Goal: Transaction & Acquisition: Purchase product/service

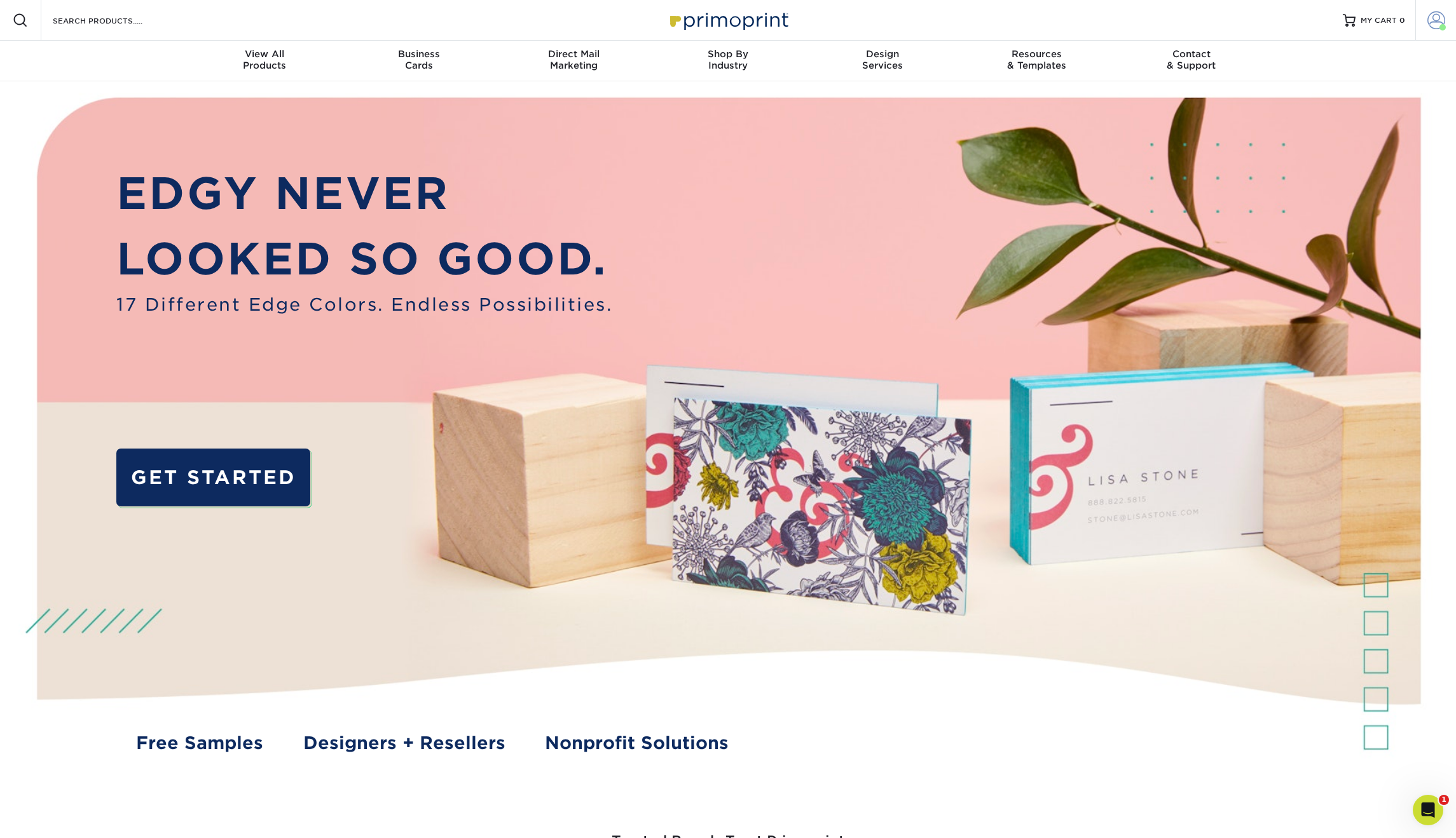
click at [1431, 20] on span at bounding box center [1437, 20] width 18 height 18
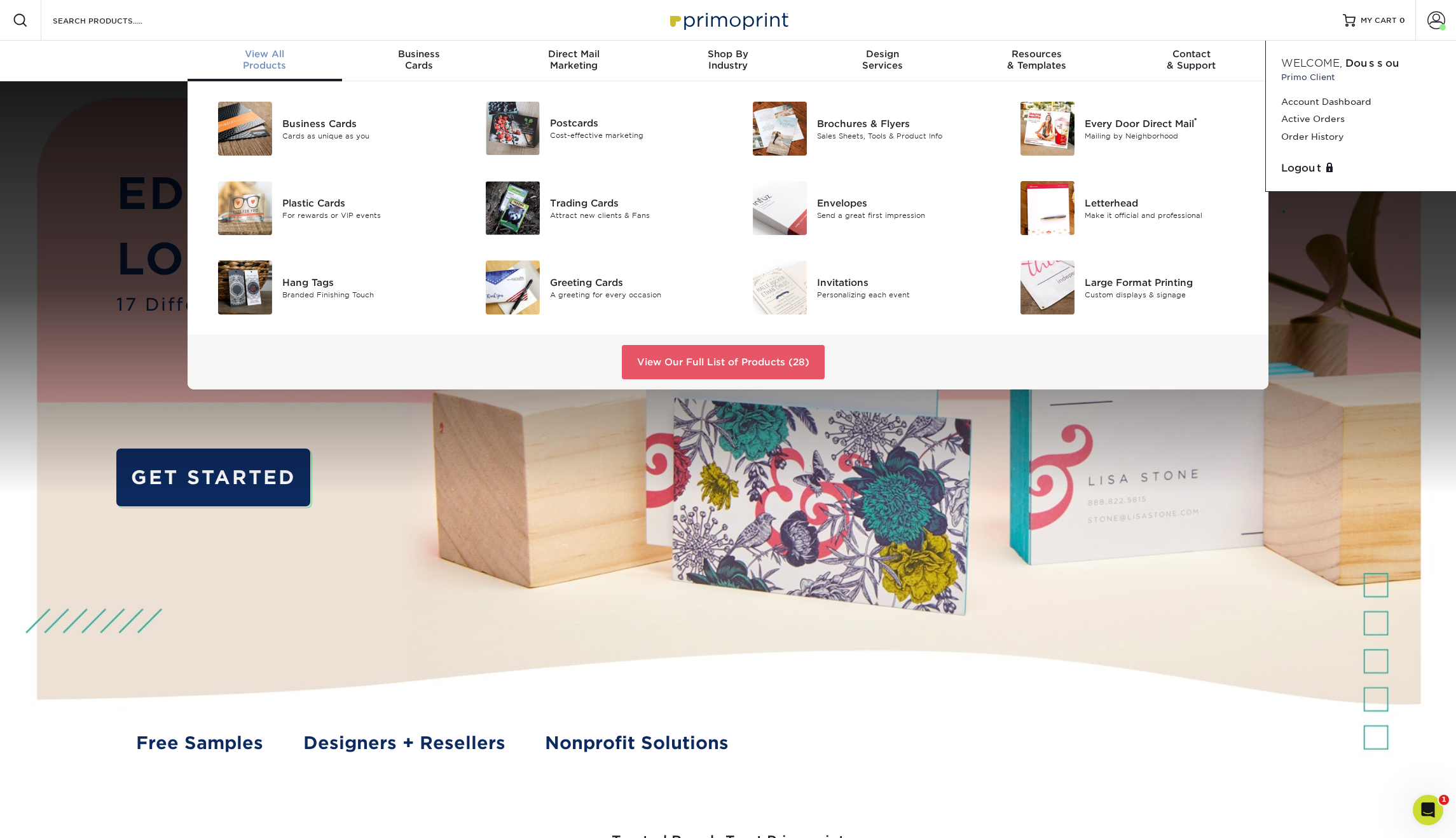
click at [289, 48] on span "View All" at bounding box center [265, 53] width 155 height 11
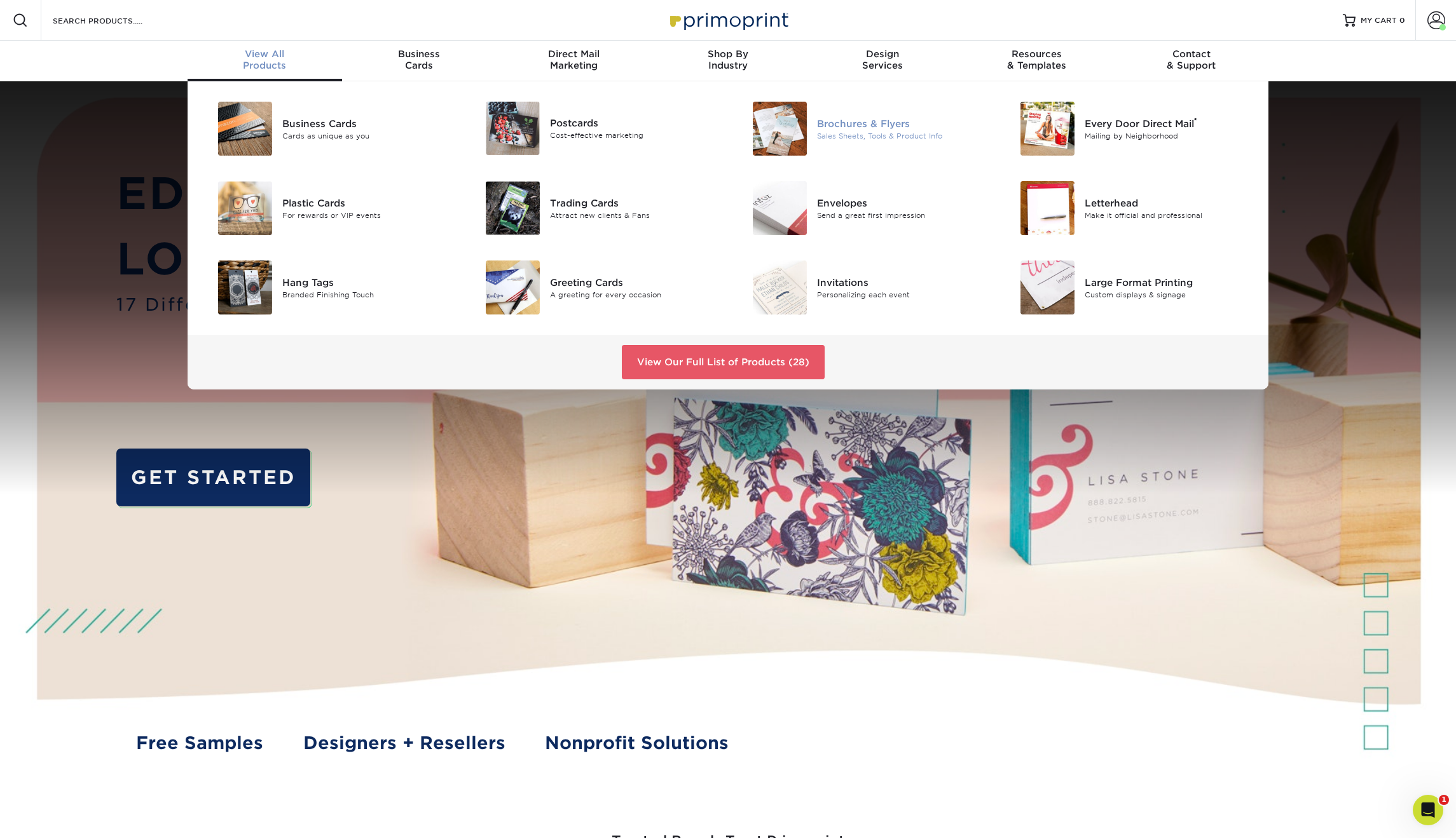
click at [860, 136] on div "Sales Sheets, Tools & Product Info" at bounding box center [901, 135] width 169 height 11
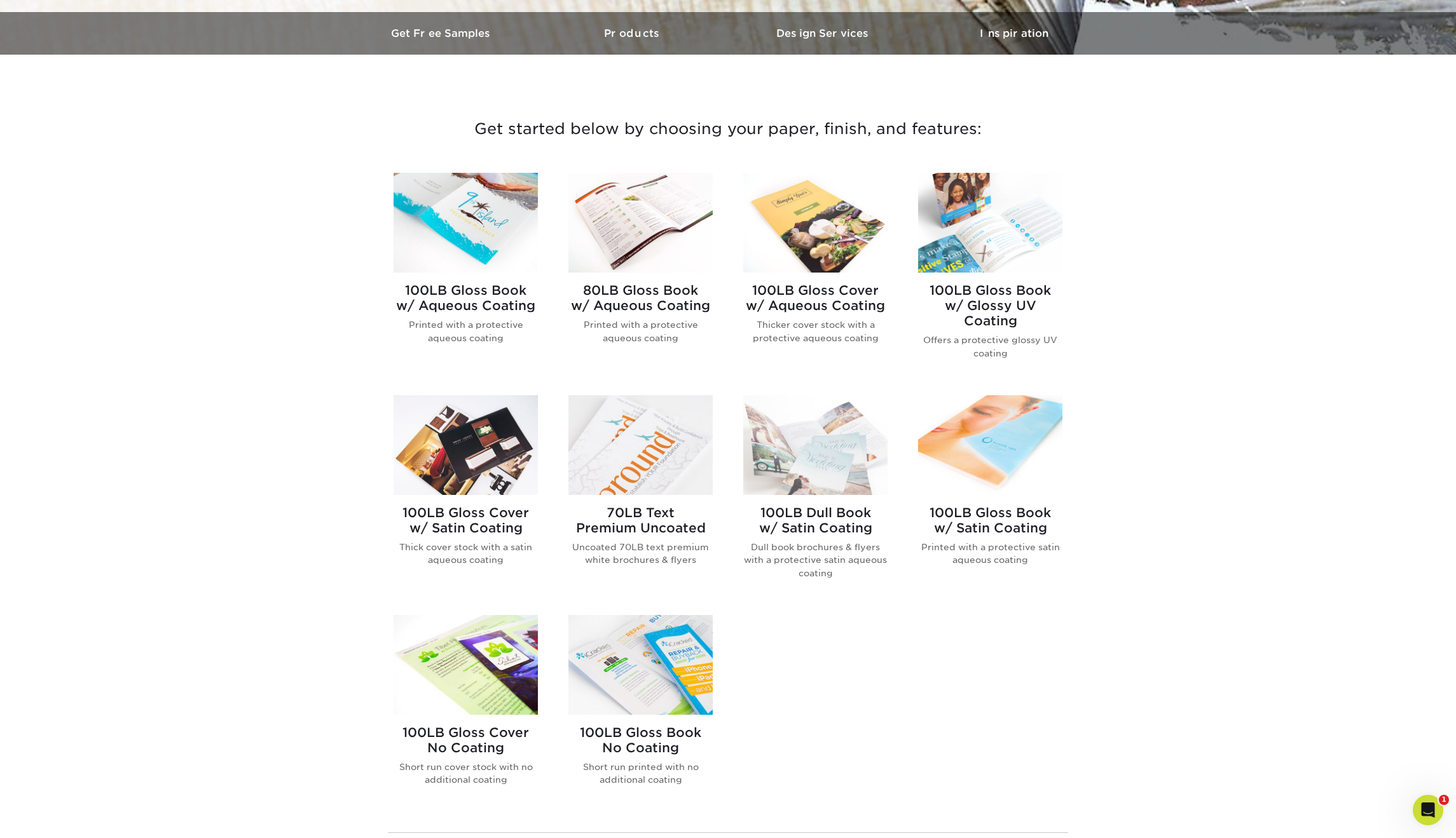
scroll to position [388, 0]
click at [1027, 213] on img at bounding box center [990, 222] width 144 height 100
click at [639, 669] on img at bounding box center [641, 664] width 144 height 100
click at [627, 32] on h3 "Products" at bounding box center [633, 33] width 191 height 12
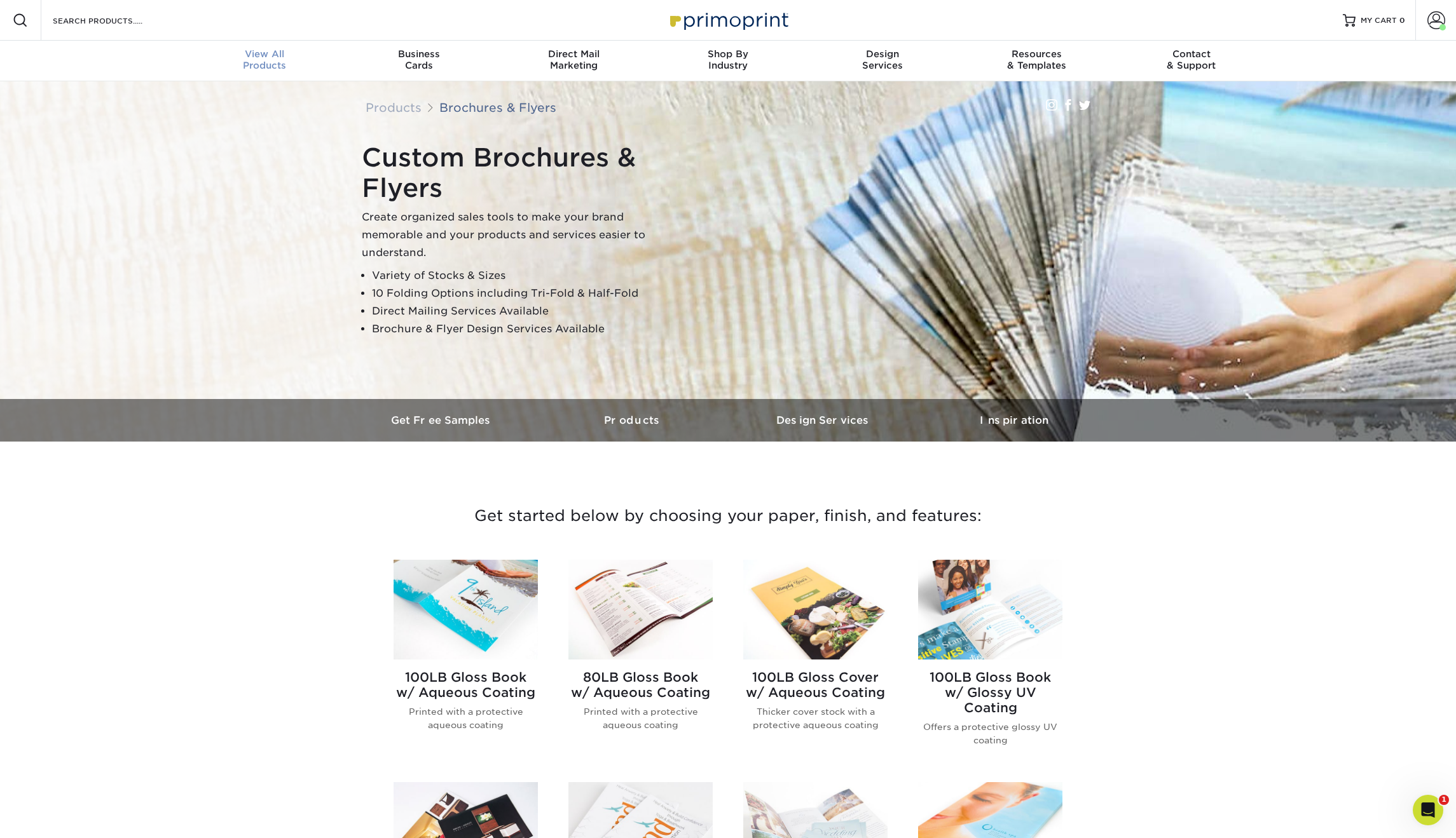
scroll to position [0, 0]
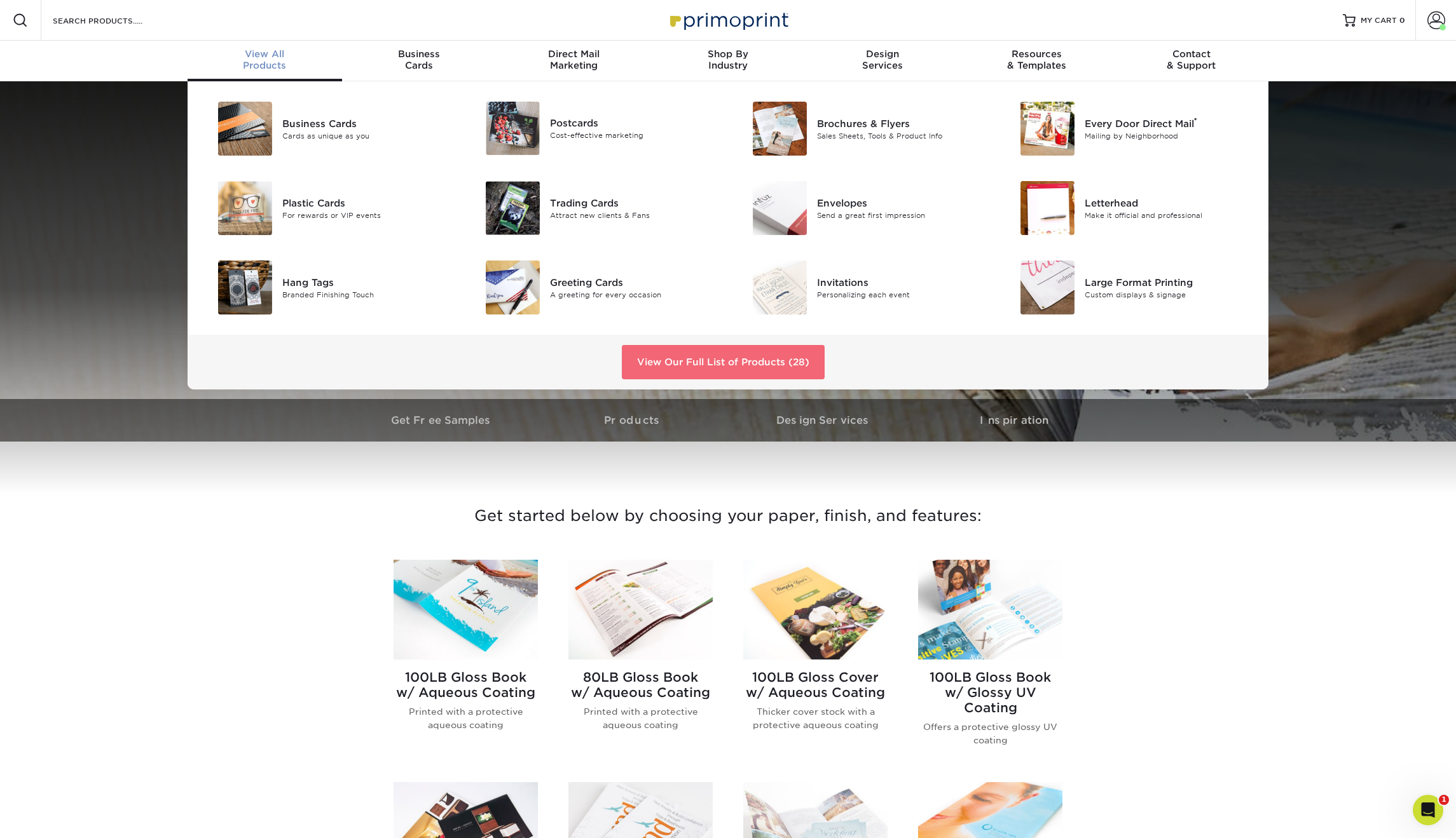
click at [756, 360] on link "View Our Full List of Products (28)" at bounding box center [723, 363] width 203 height 34
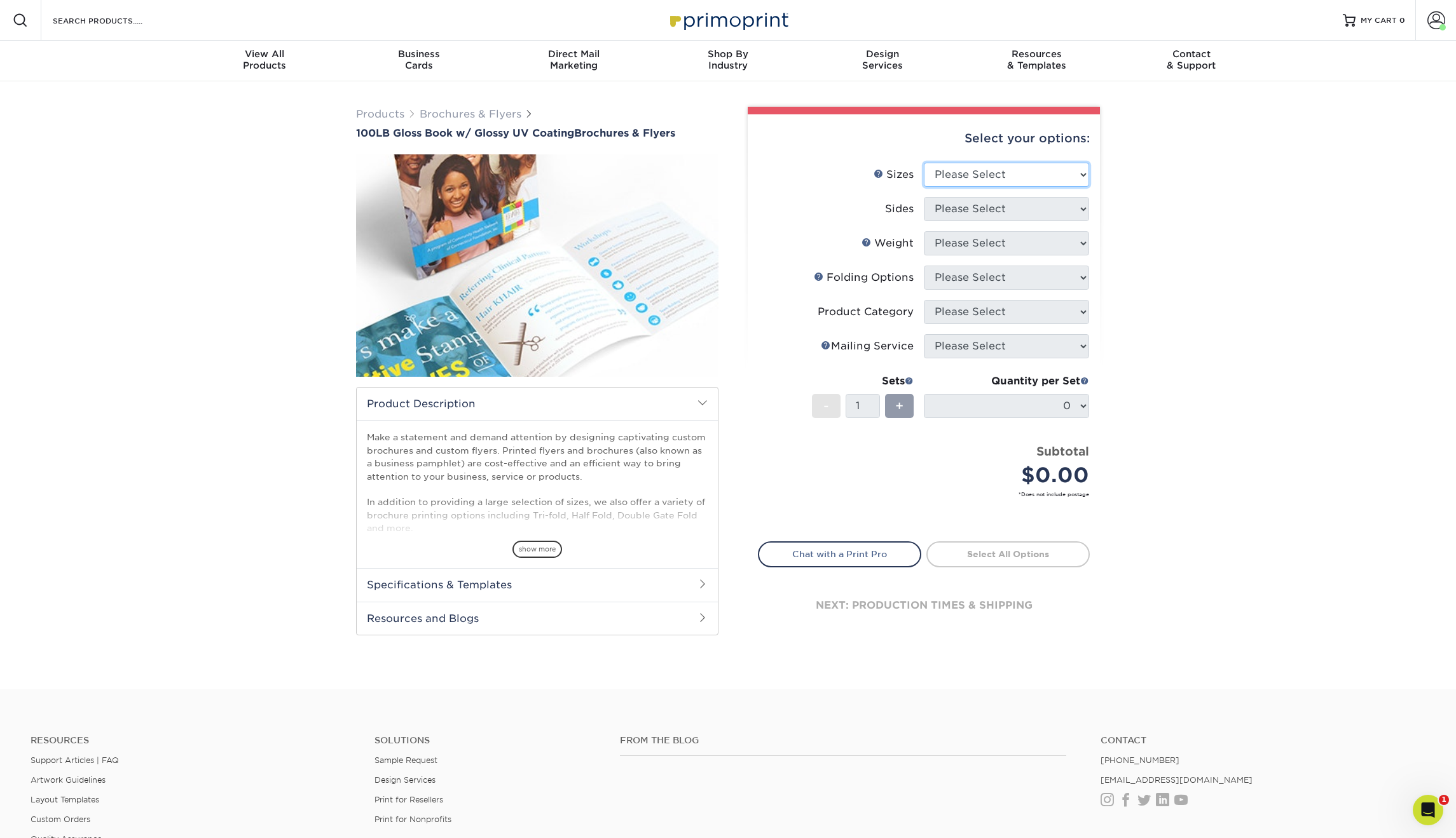
select select "8.50x11.00"
select select "13abbda7-1d64-4f25-8bb2-c179b224825d"
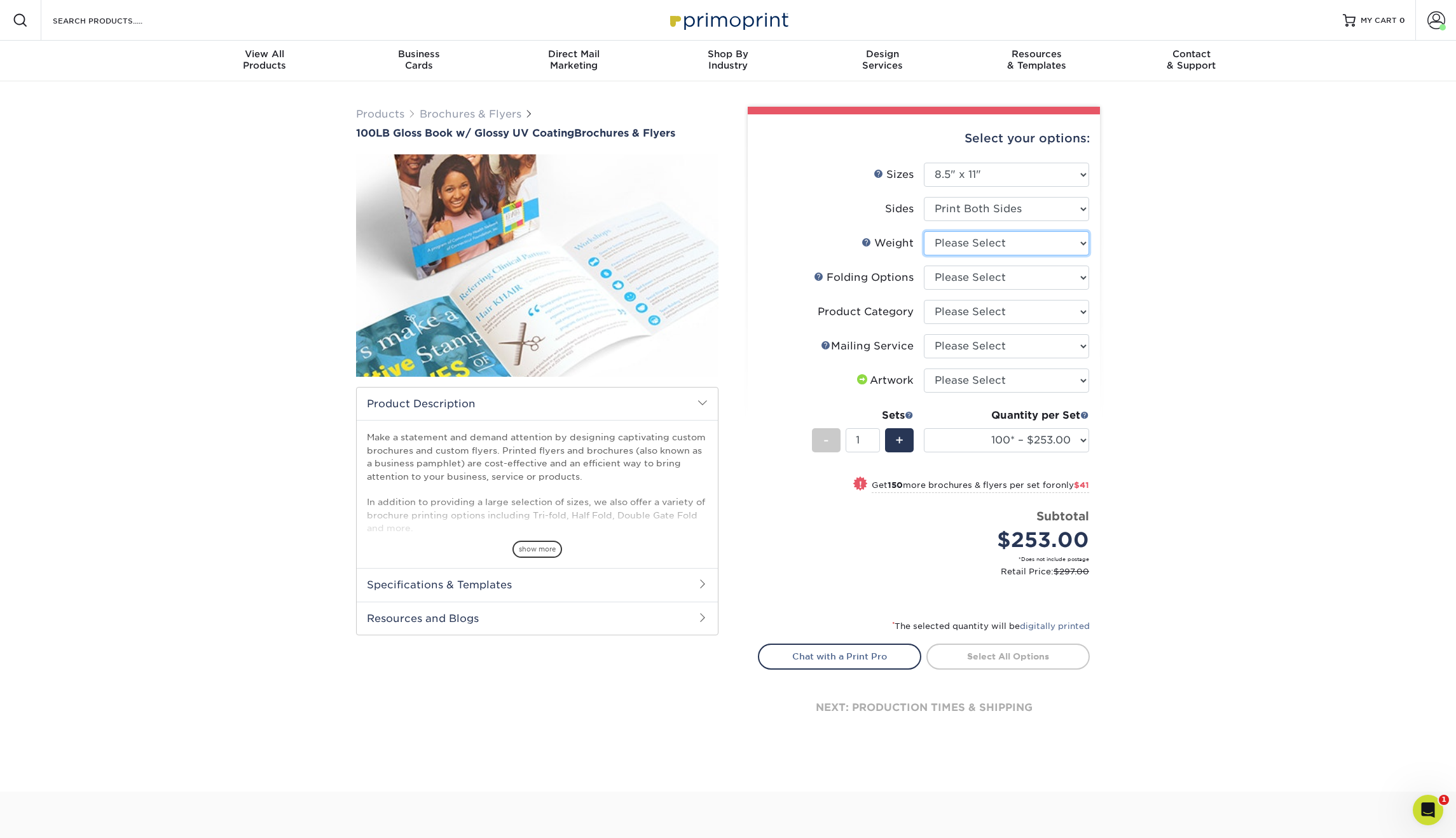
select select "100LB"
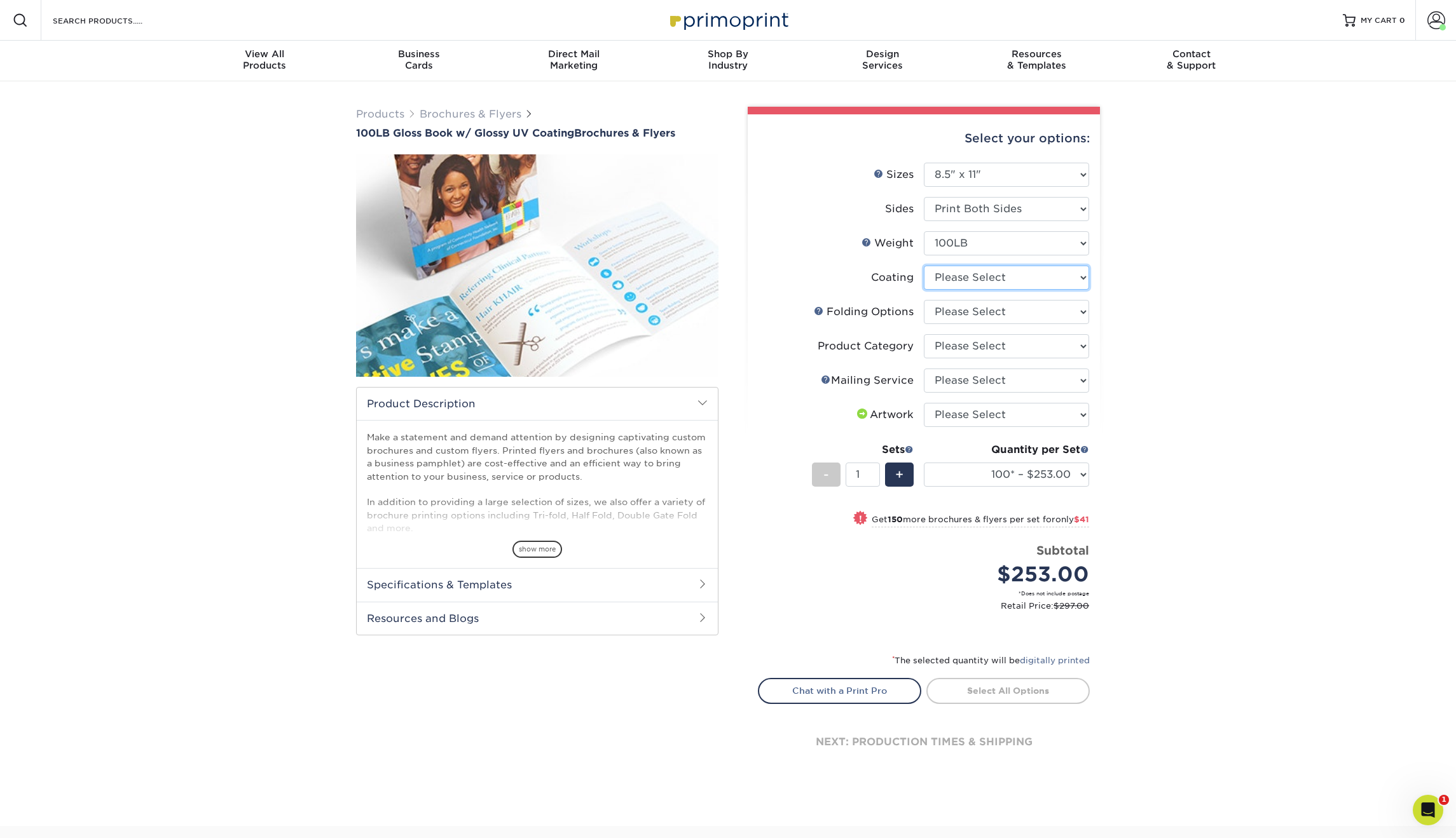
select select "ae367451-b2b8-45df-a344-0f05b6a12993"
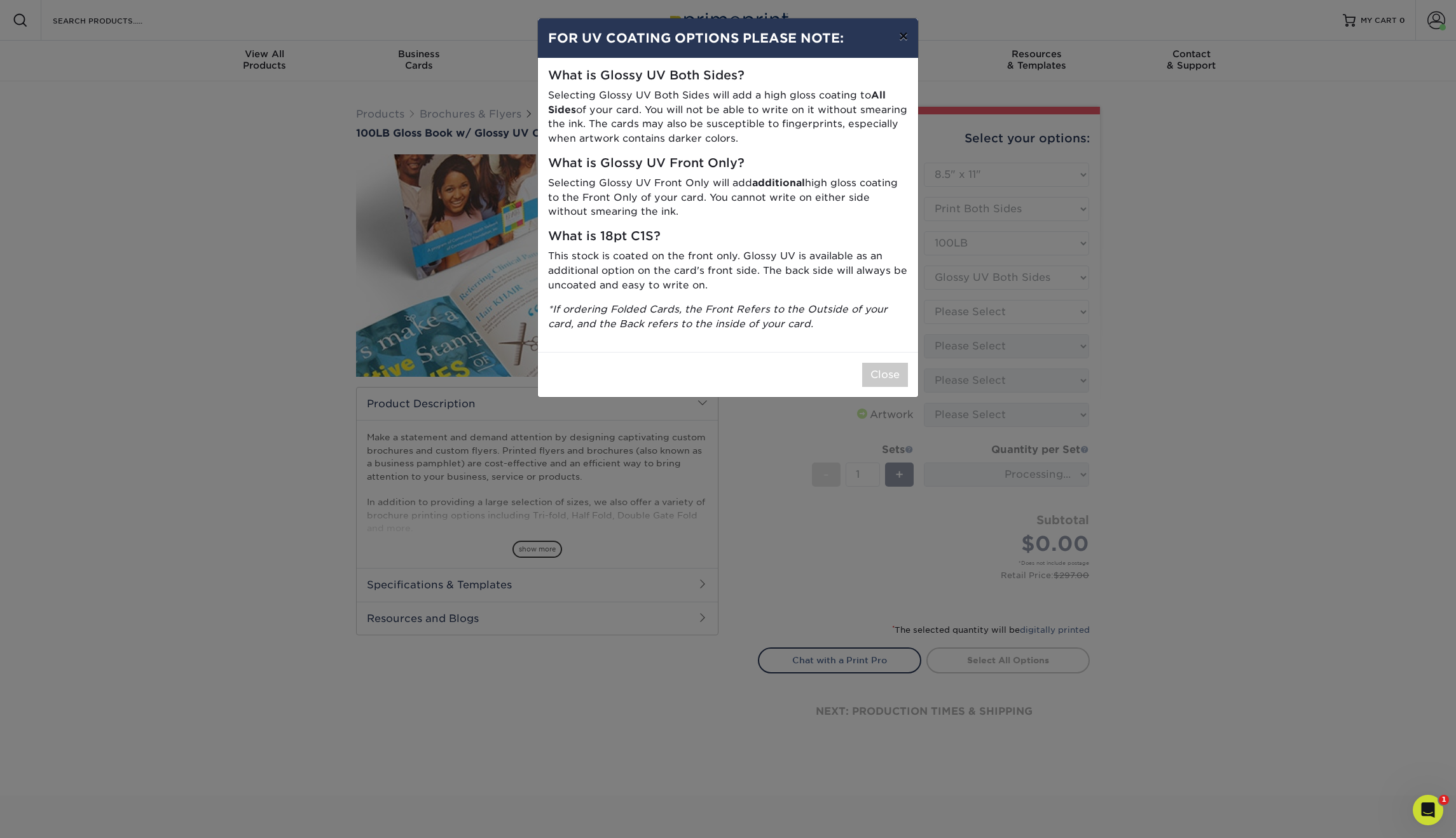
click at [903, 38] on button "×" at bounding box center [903, 36] width 29 height 36
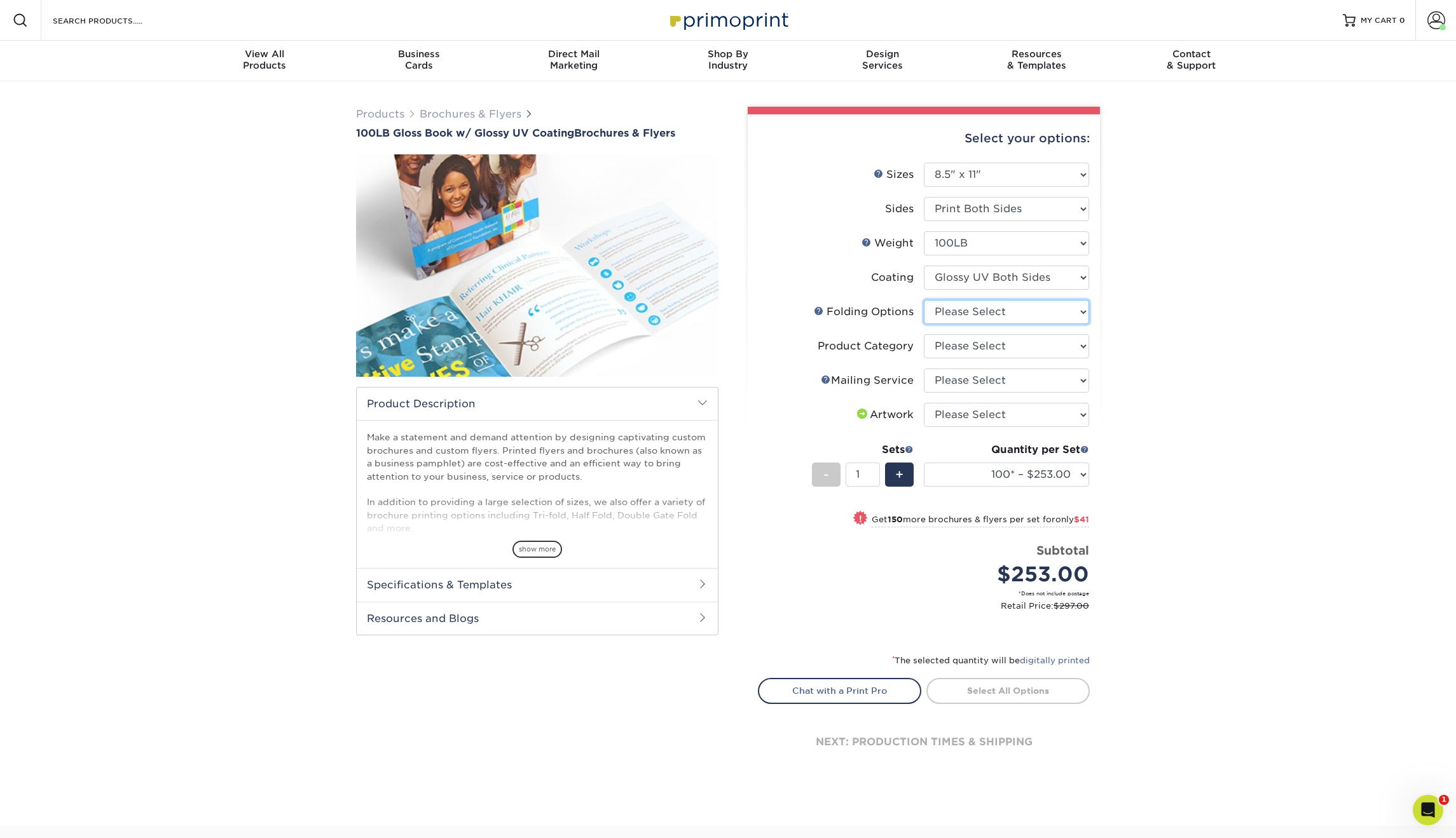
select select "6bd2fd9e-193e-4811-88f7-94c08206d735"
select select "1a668080-6b7c-4174-b399-2c3833b27ef4"
select select "3e5e9bdd-d78a-4c28-a41d-fe1407925ca6"
select select "upload"
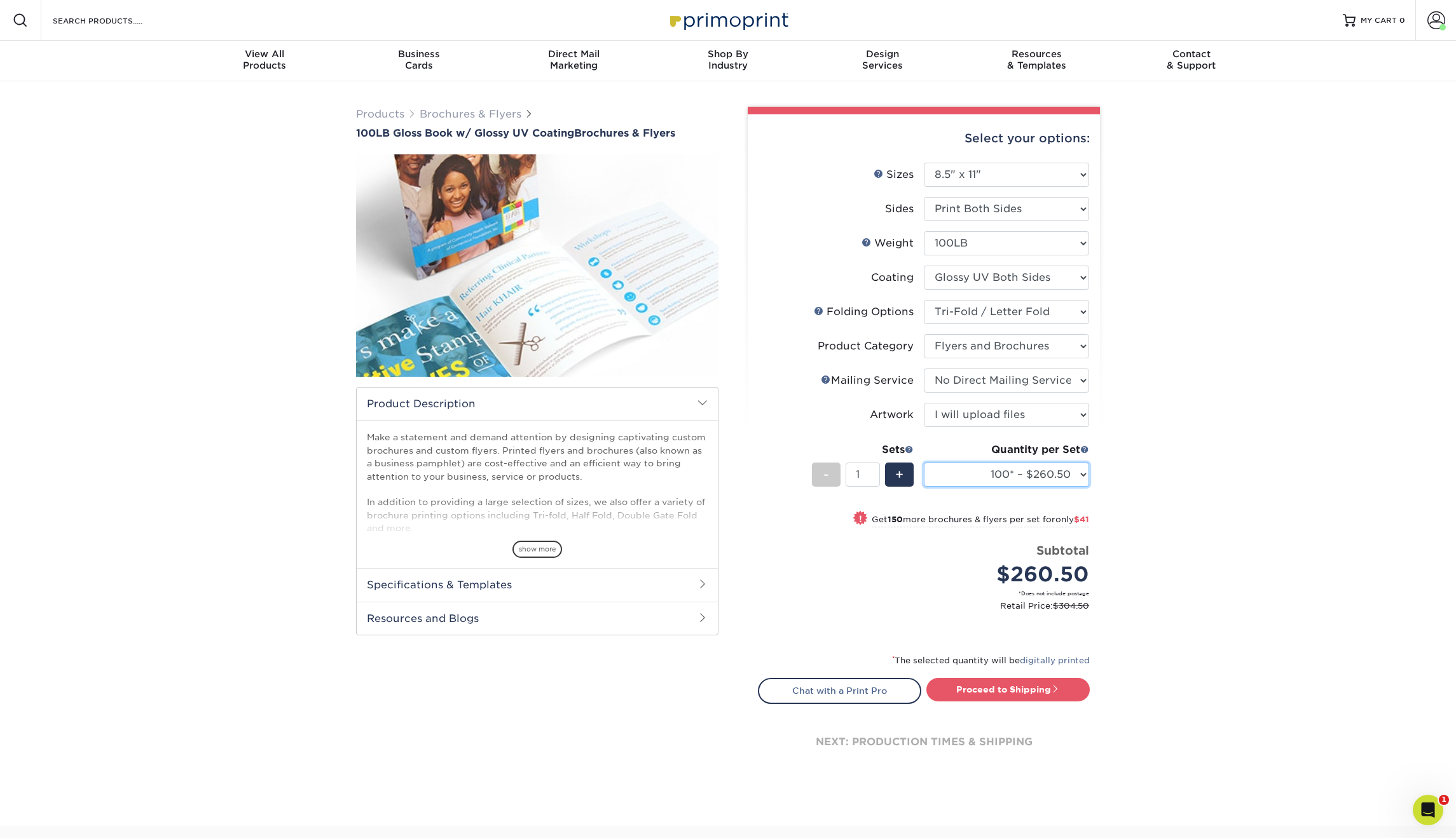
select select "1000 – $532.75"
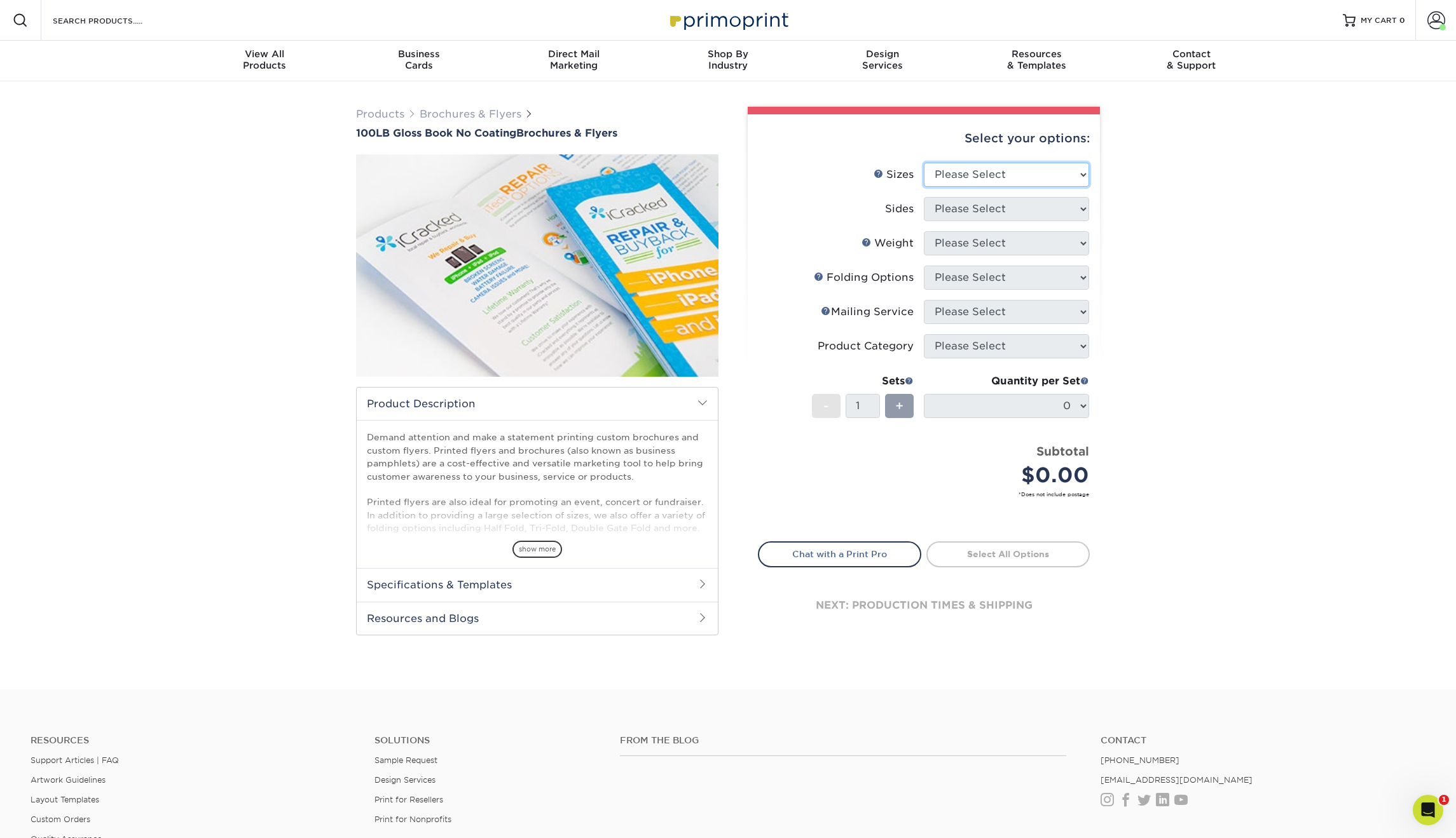
select select "8.50x11.00"
select select "13abbda7-1d64-4f25-8bb2-c179b224825d"
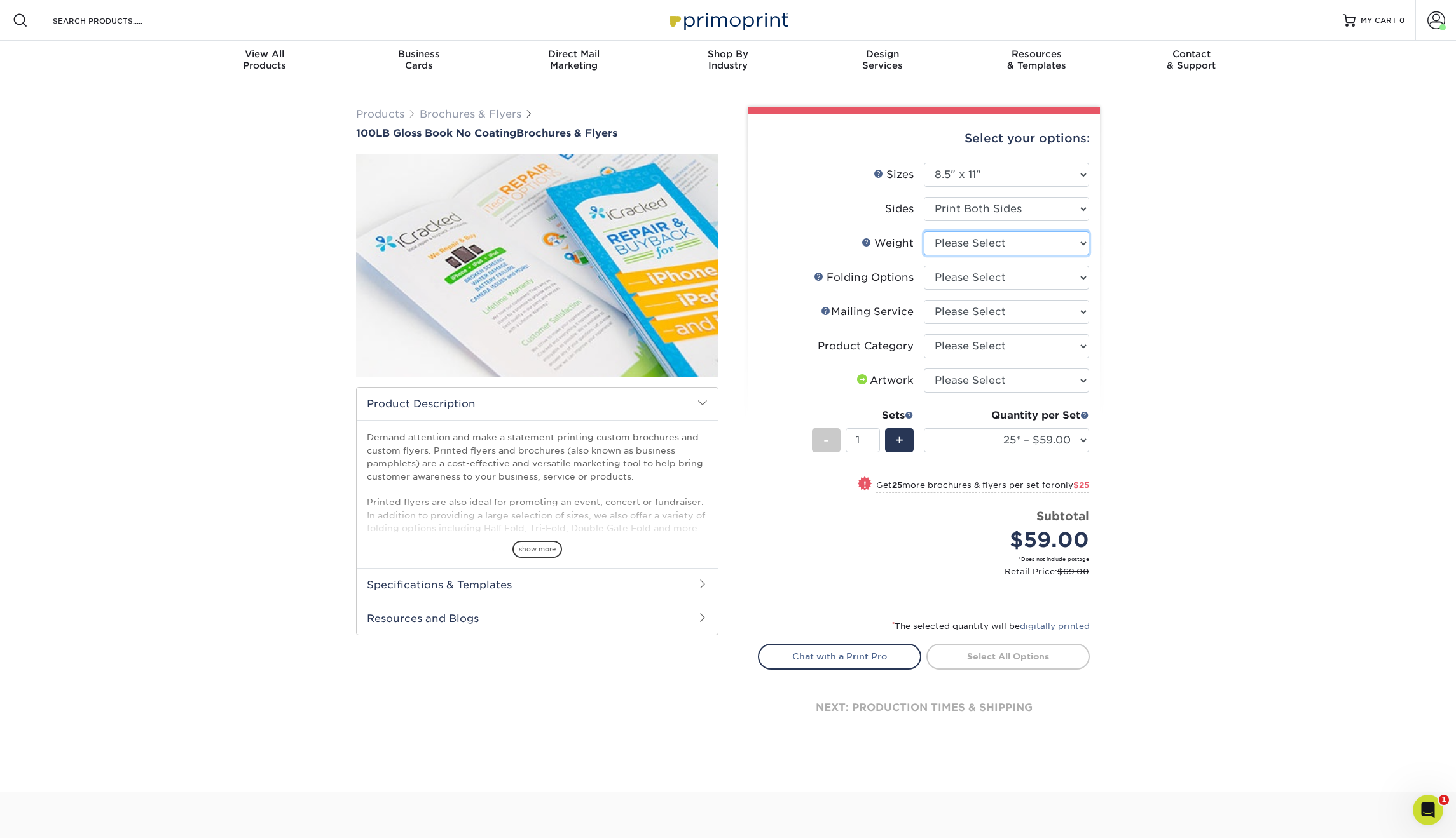
select select "100LB"
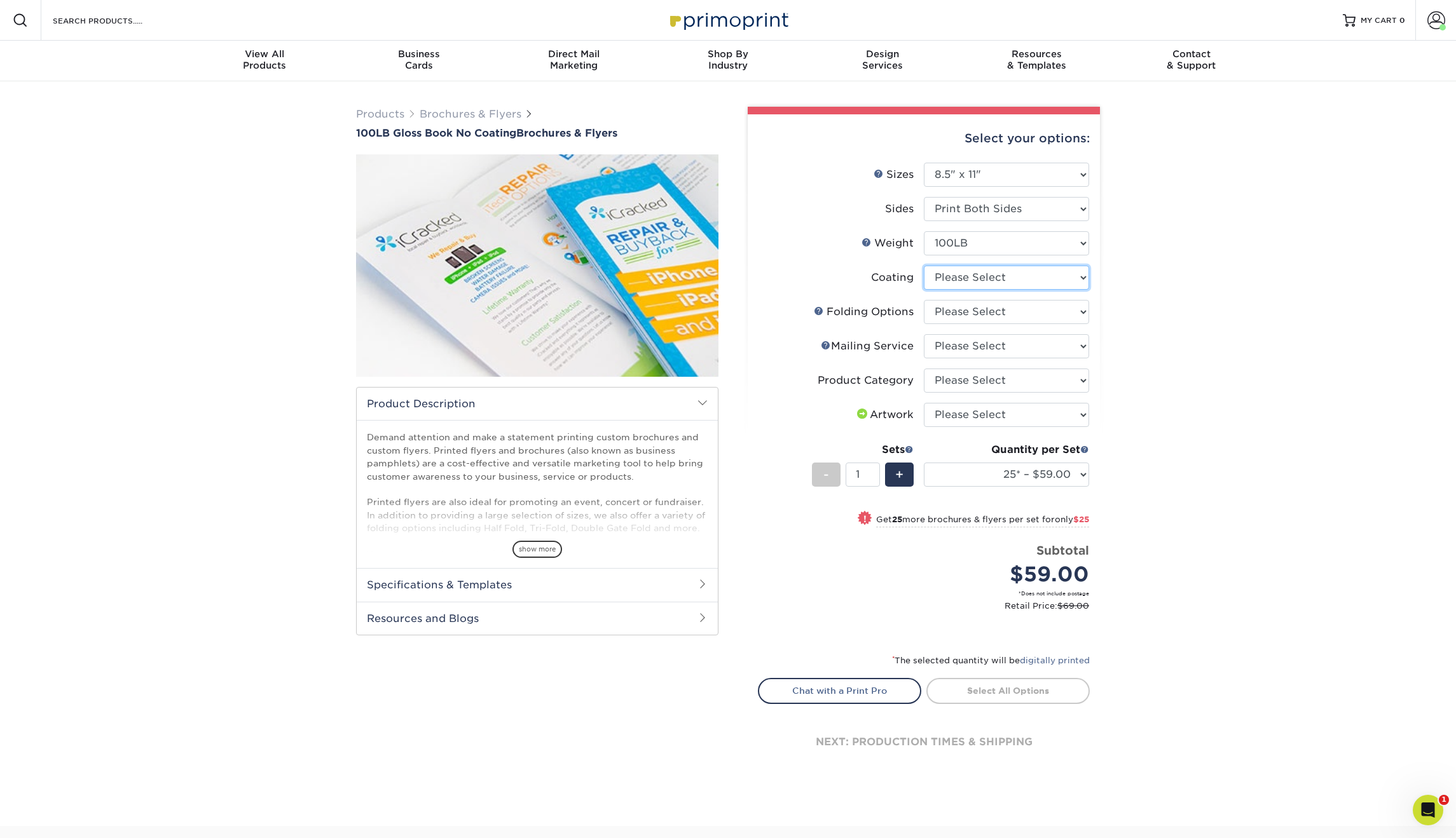
select select "3e7618de-abca-4bda-9f97-8b9129e913d8"
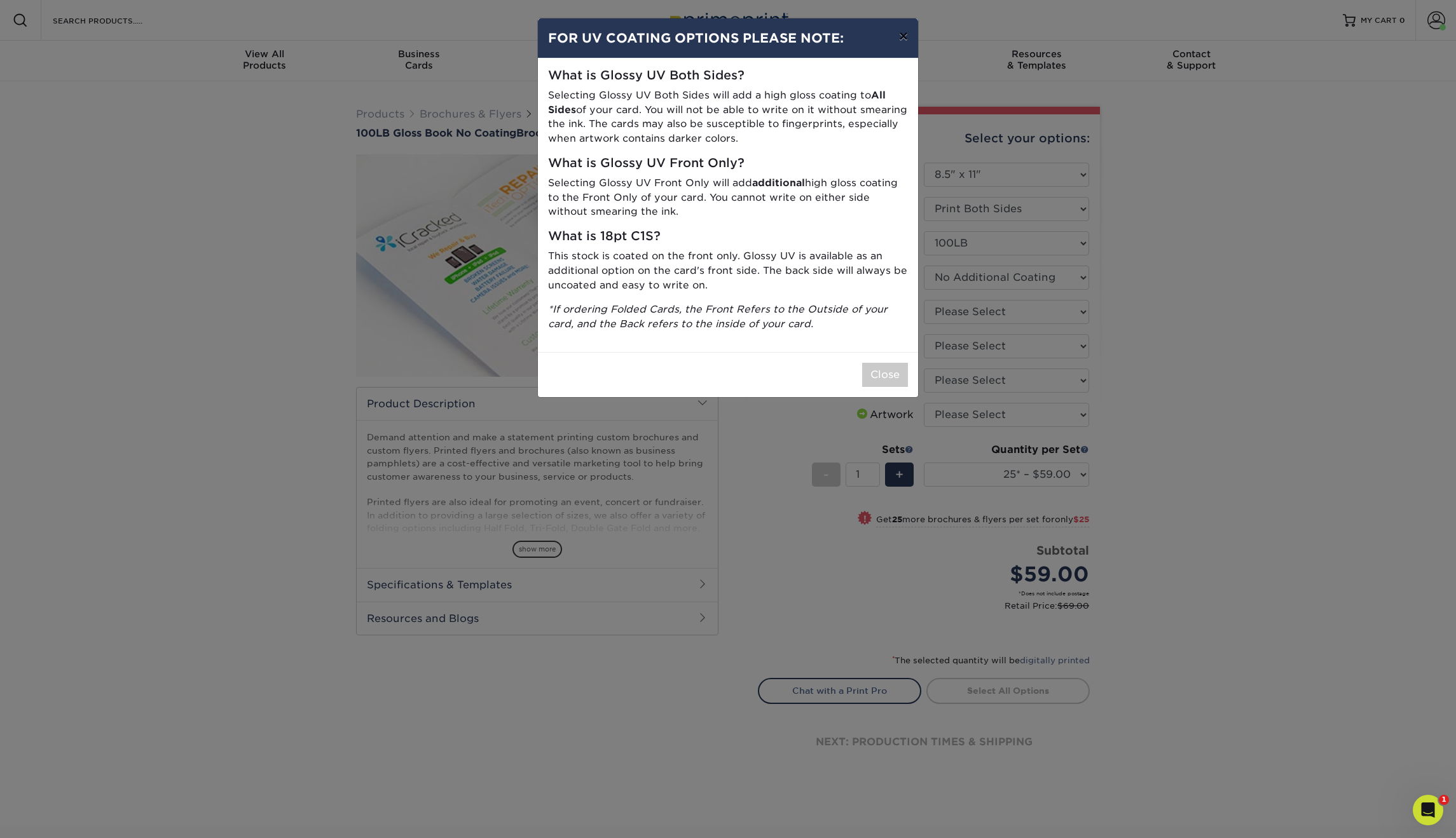
click at [902, 34] on button "×" at bounding box center [903, 36] width 29 height 36
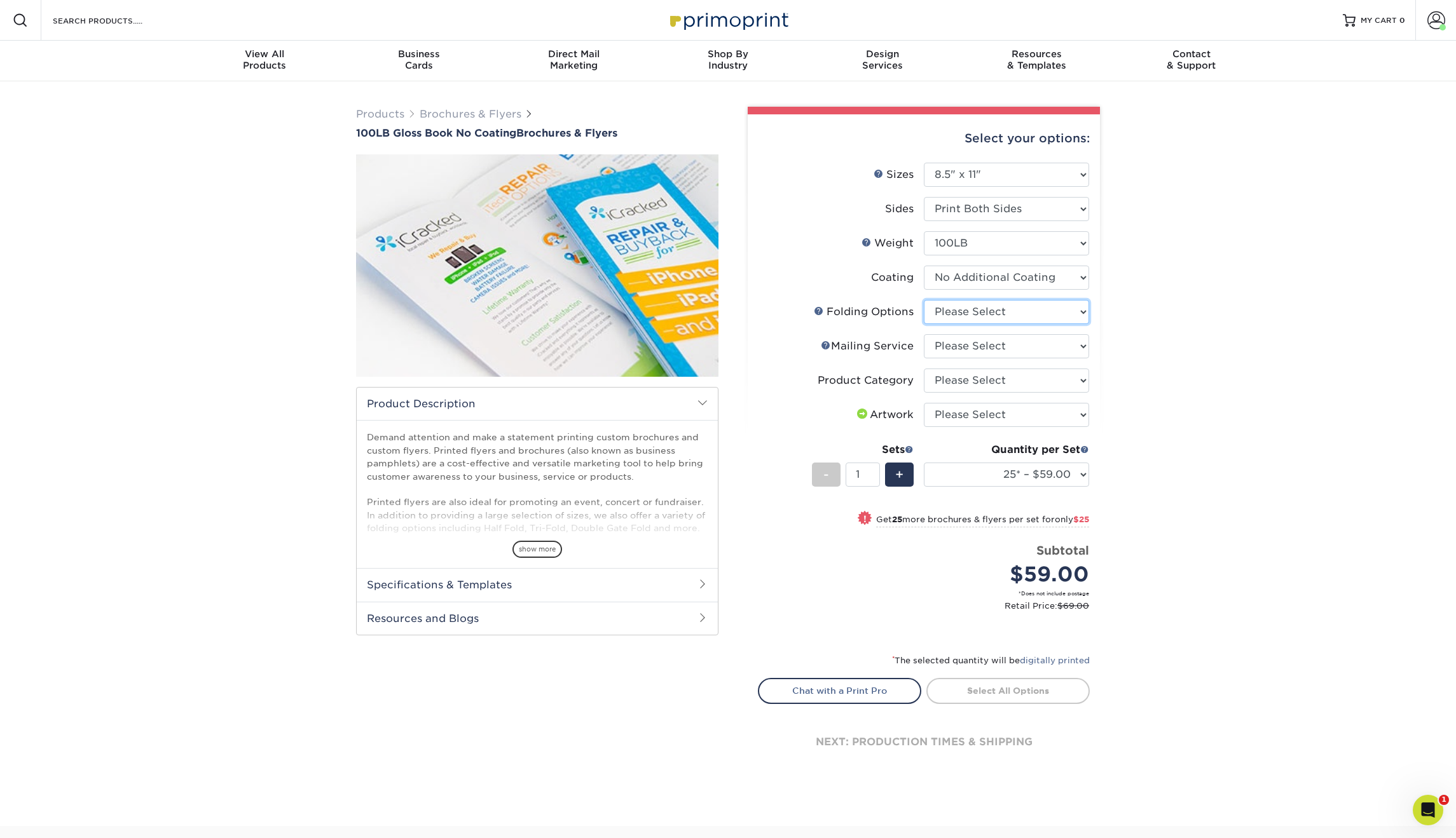
select select "6bd2fd9e-193e-4811-88f7-94c08206d735"
select select "3e5e9bdd-d78a-4c28-a41d-fe1407925ca6"
select select "1a668080-6b7c-4174-b399-2c3833b27ef4"
select select "upload"
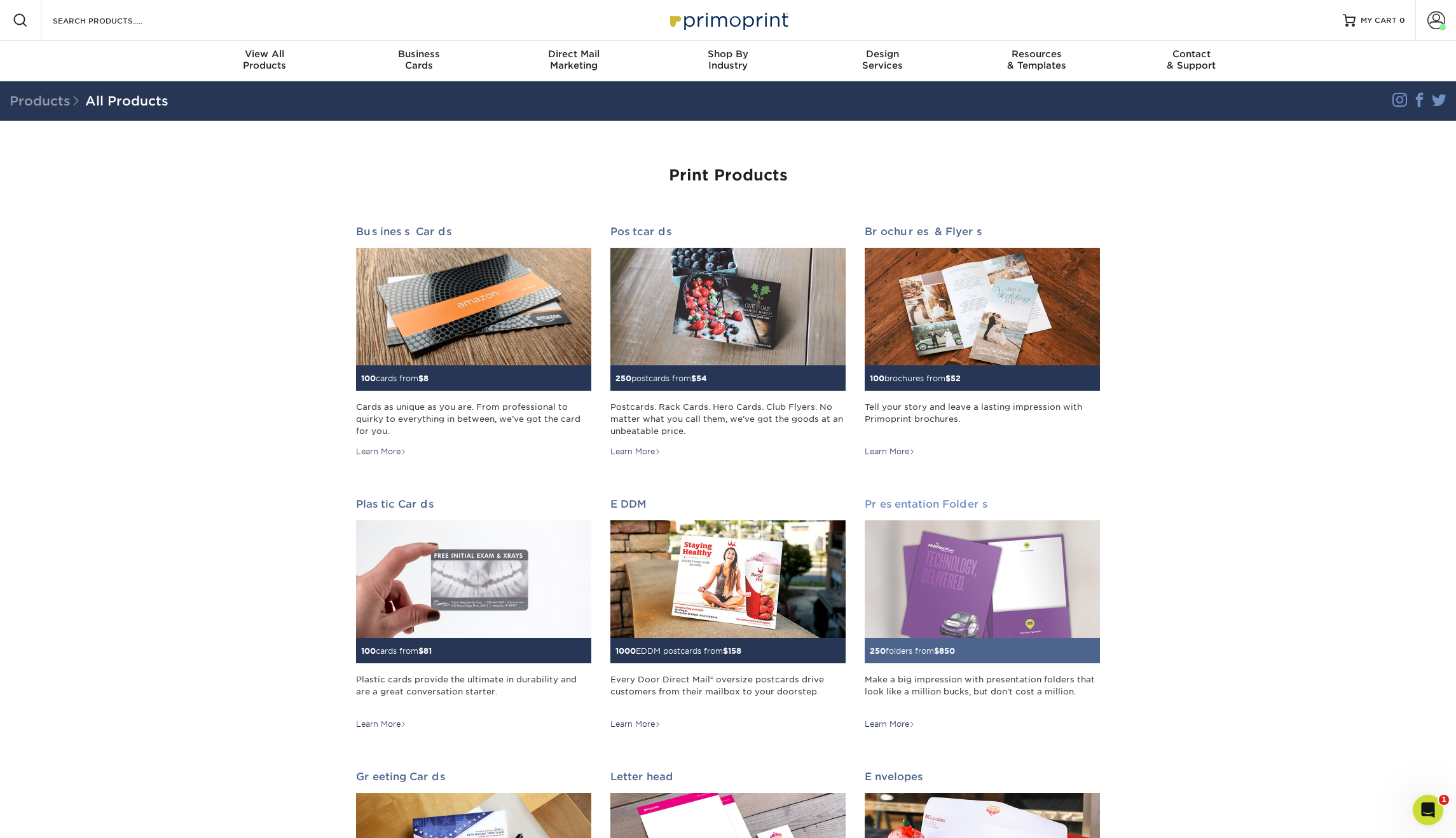
click at [969, 555] on img at bounding box center [981, 579] width 235 height 118
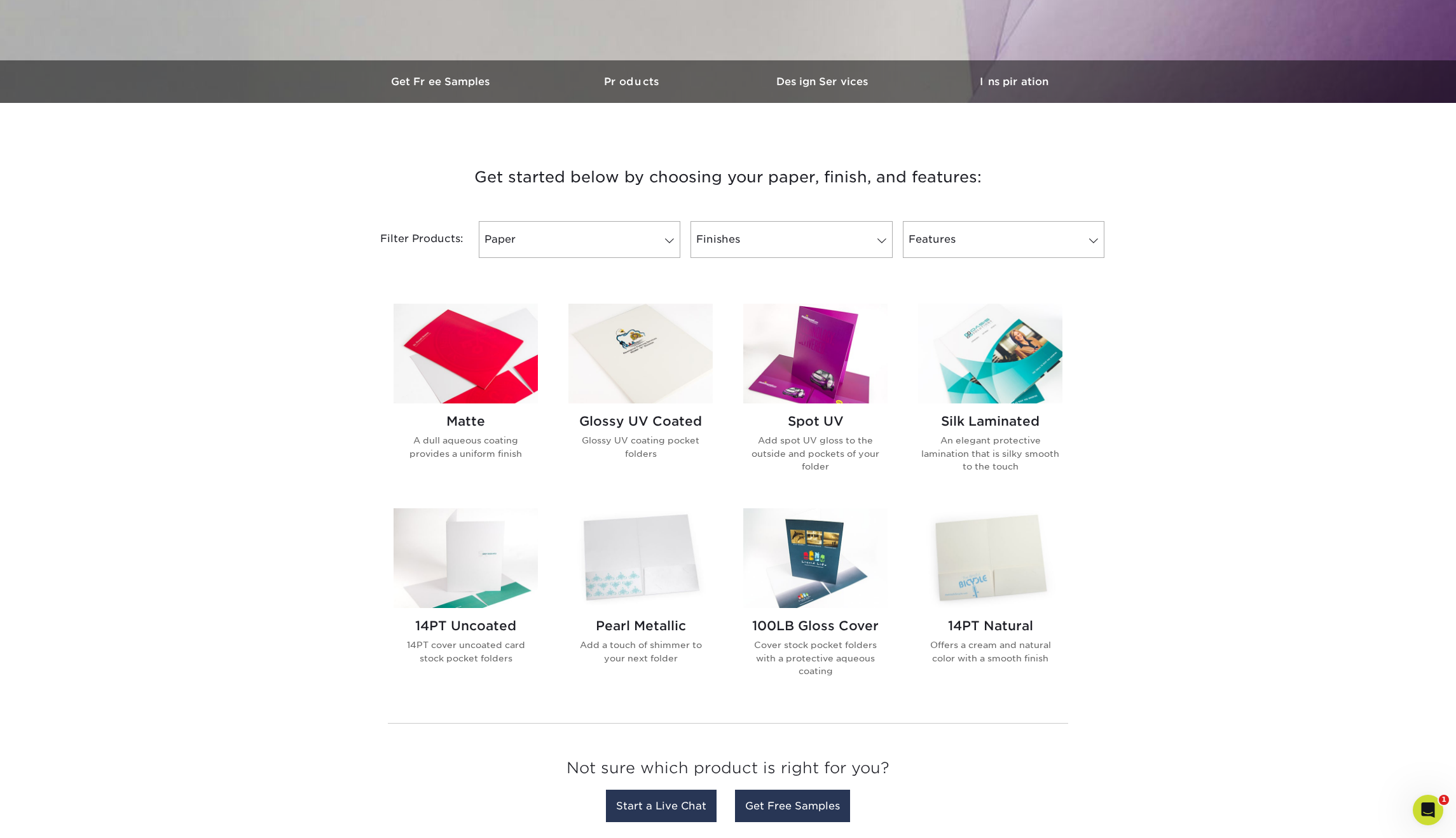
scroll to position [345, 0]
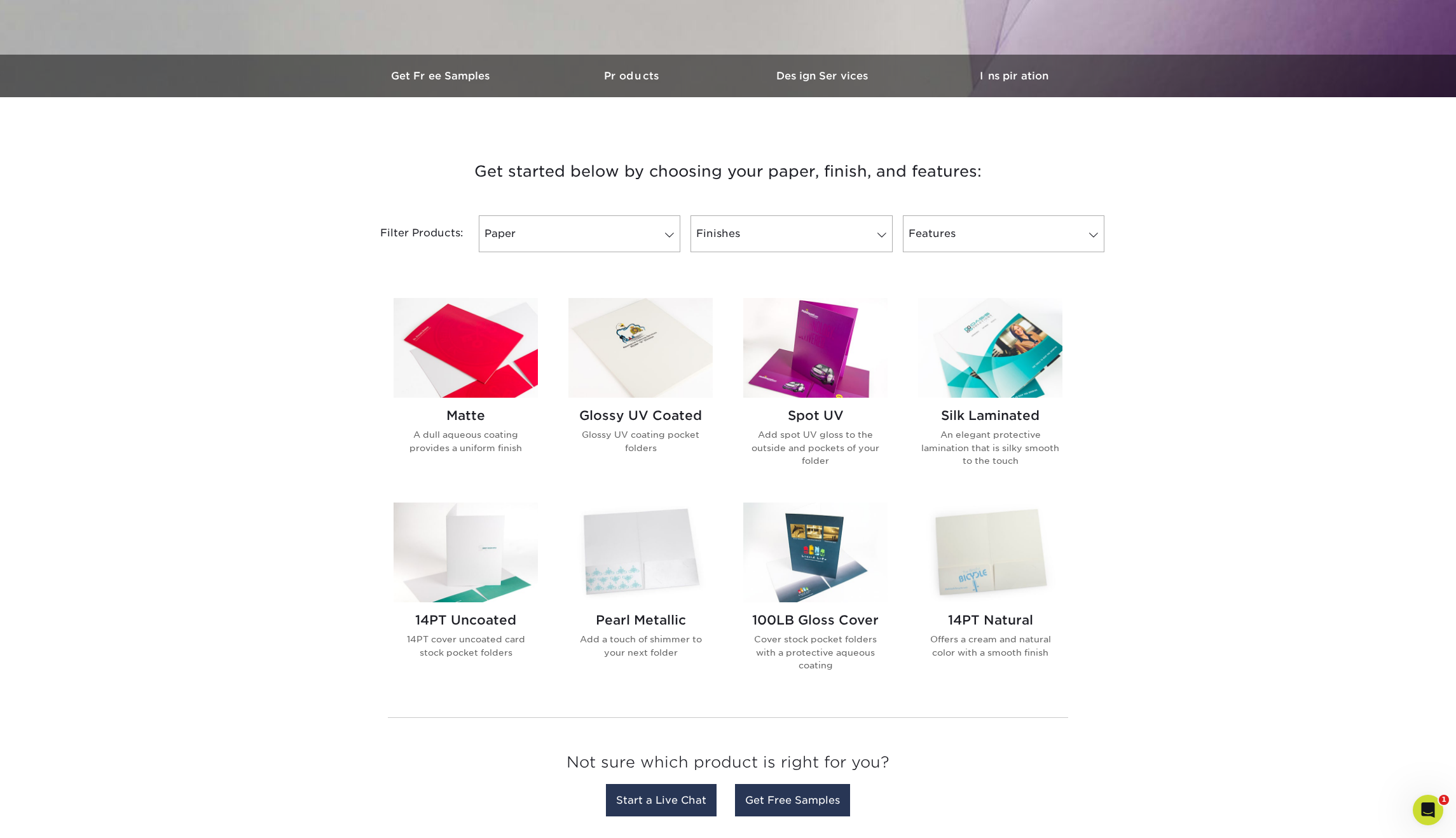
click at [813, 391] on img at bounding box center [815, 348] width 144 height 100
click at [474, 346] on img at bounding box center [466, 348] width 144 height 100
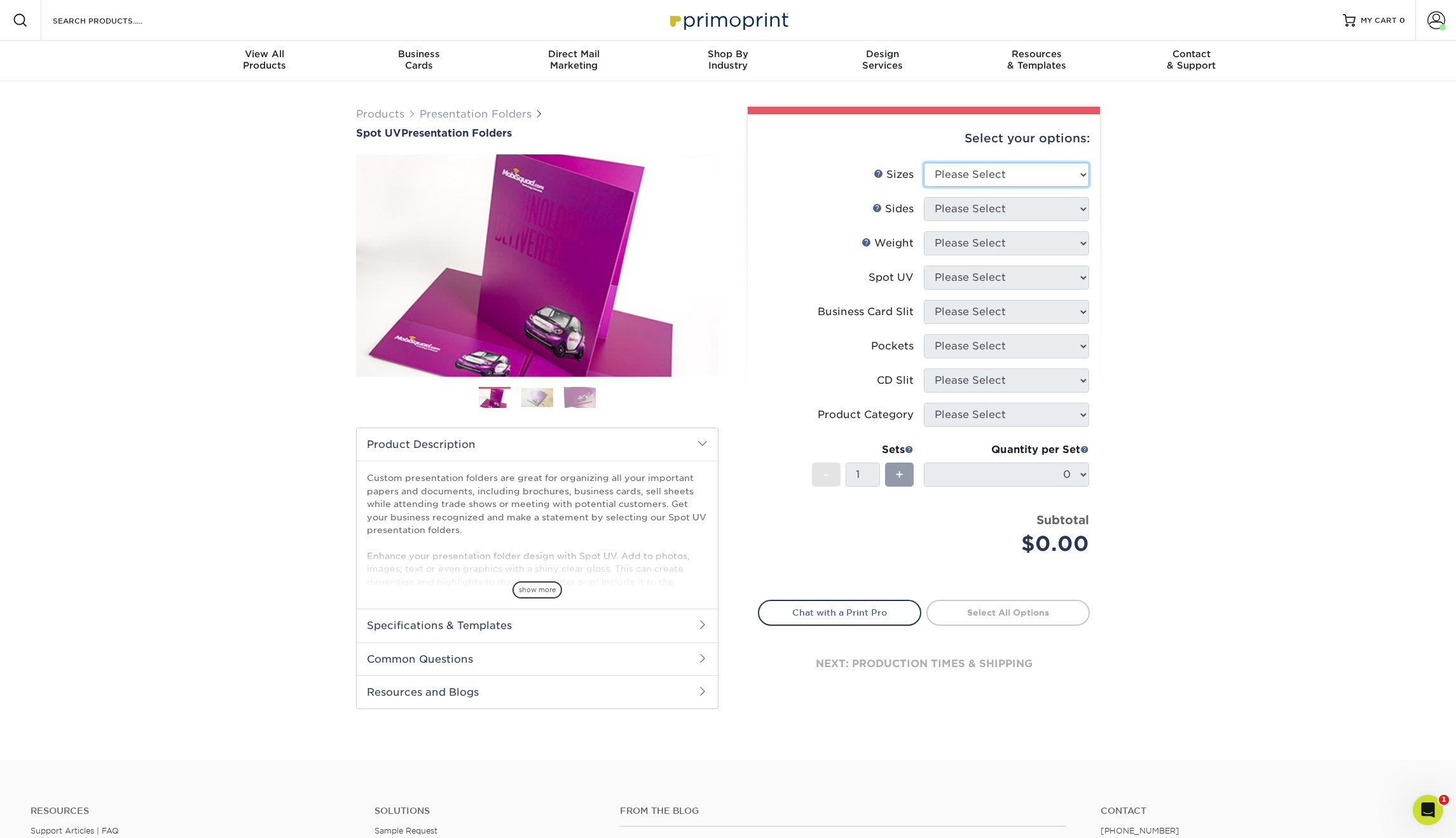
select select "9.00x12.00"
select select "13abbda7-1d64-4f25-8bb2-c179b224825d"
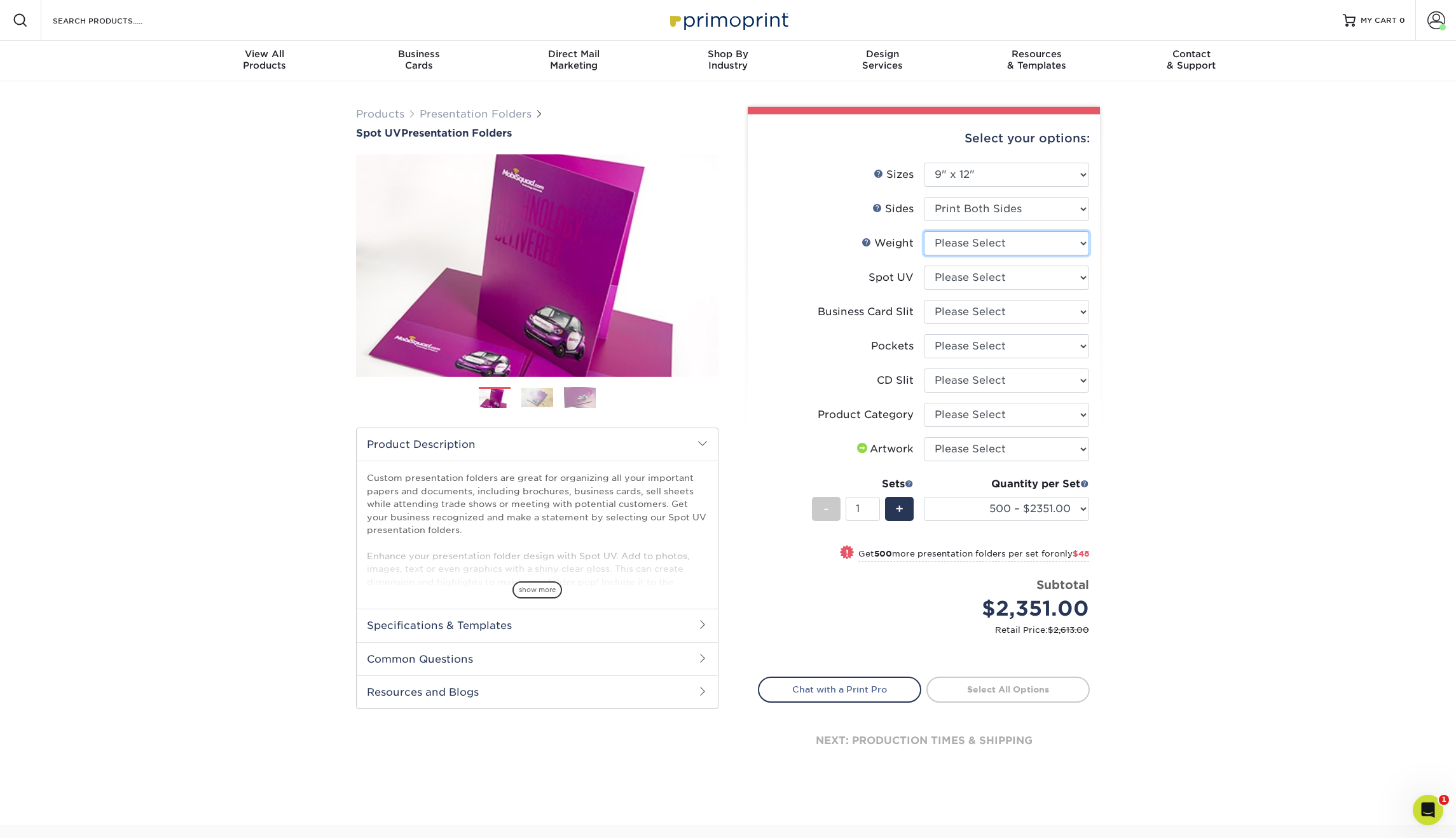
select select "16PT"
select select "1"
select select "9724ca60-ead4-43f8-a546-b15fcffaa25d"
select select "e8427203-e3c7-4640-a4e8-bae00c228d98"
select select "a092264a-7428-4d8e-b024-417dbebc6e25"
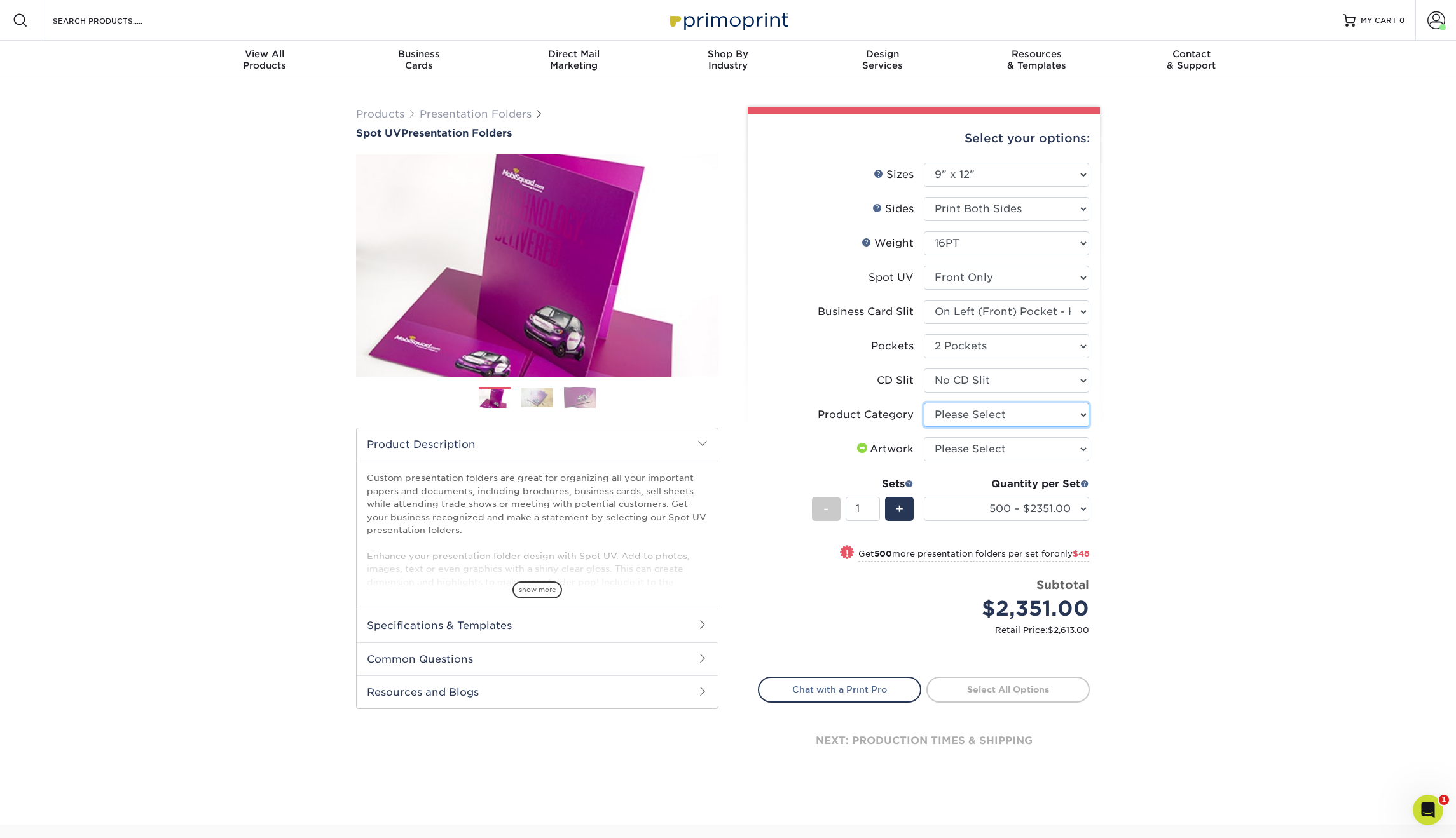
select select "57f7a581-ec4a-49d7-930d-eb044a1d12ac"
select select "upload"
select select "1000 – $2399.00"
click at [1011, 684] on link "Proceed to Shipping" at bounding box center [1008, 688] width 164 height 23
type input "Set 1"
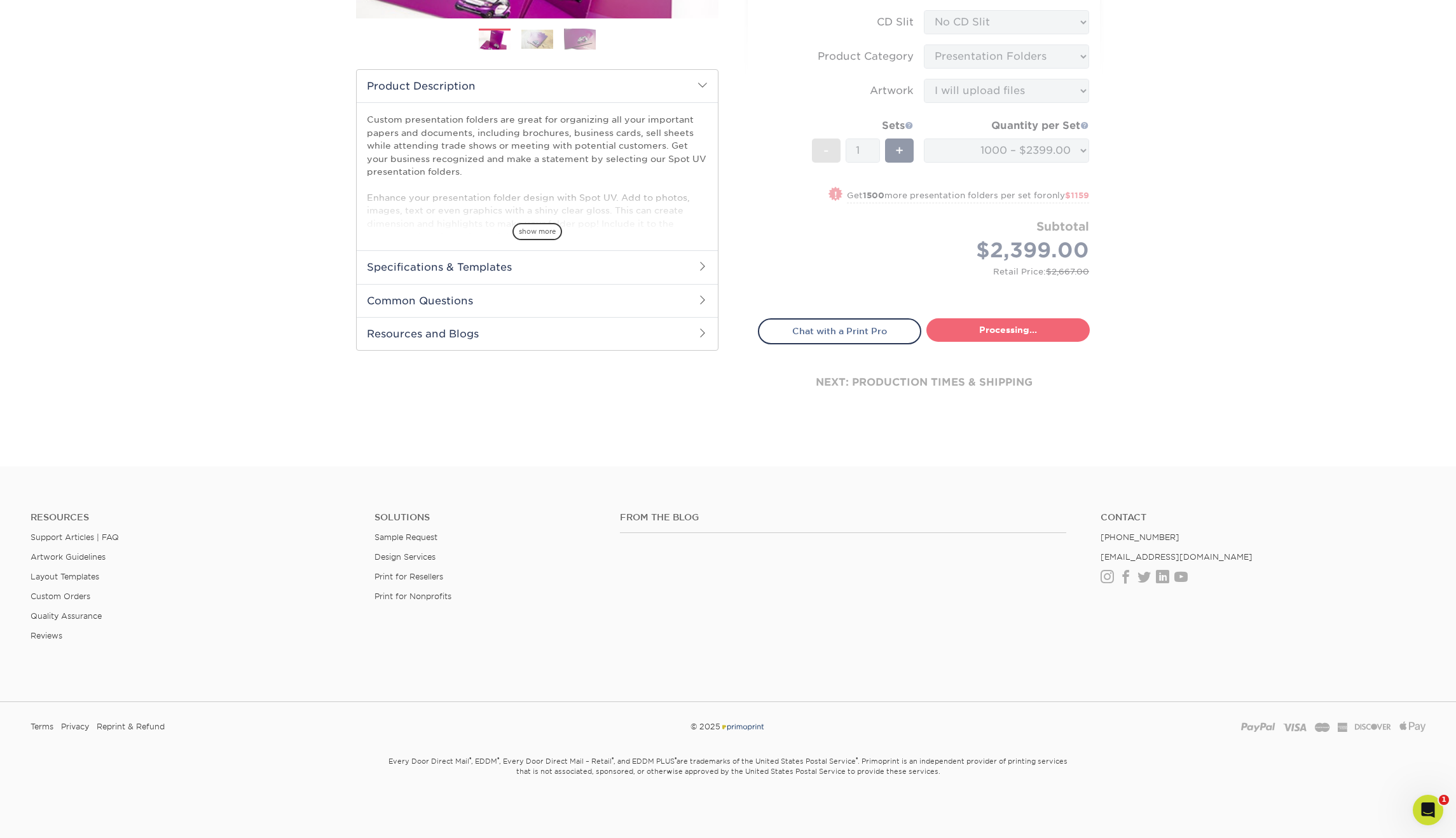
select select "c57202e0-2d09-4d97-85d6-3df58195b88b"
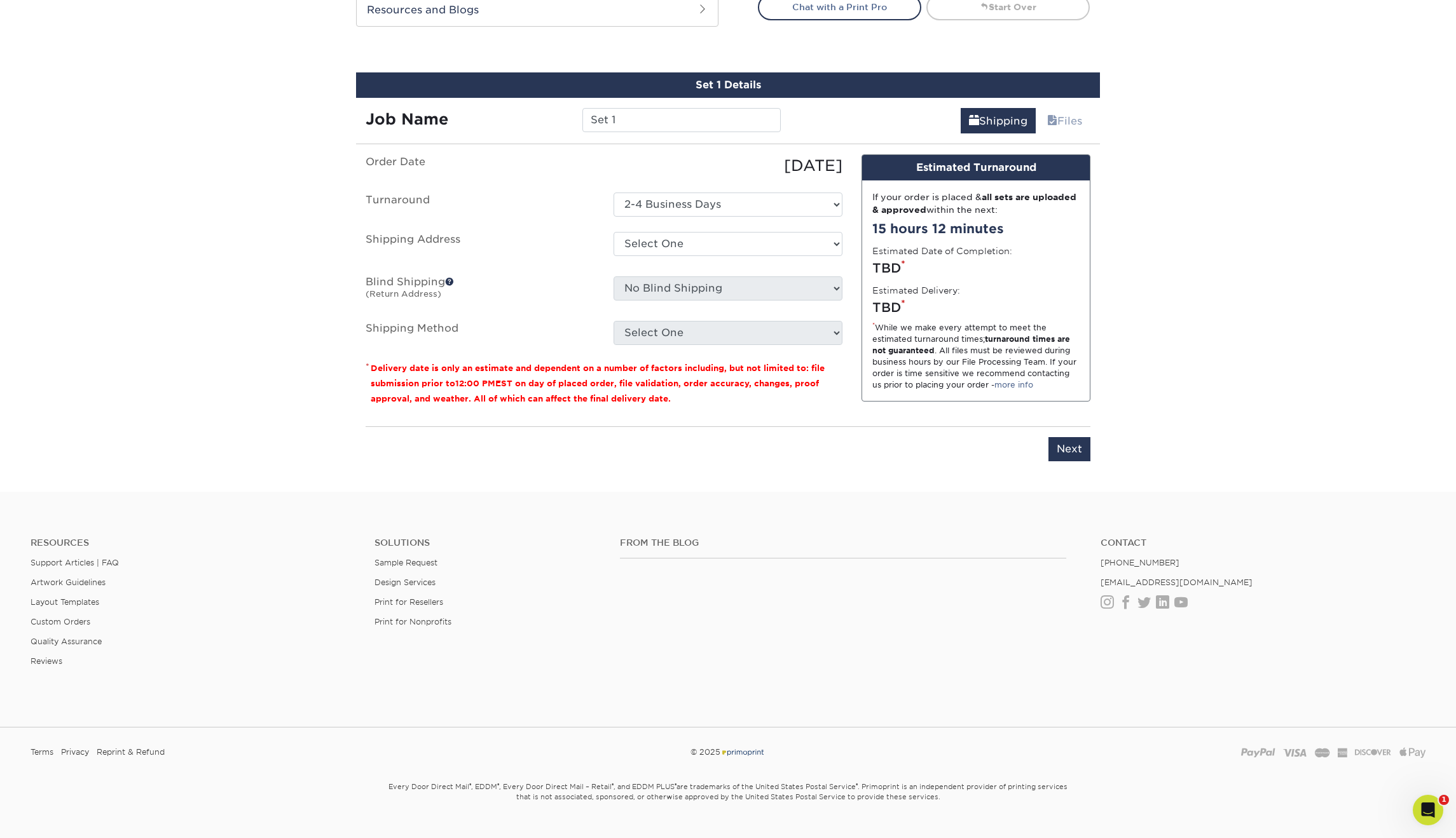
scroll to position [706, 0]
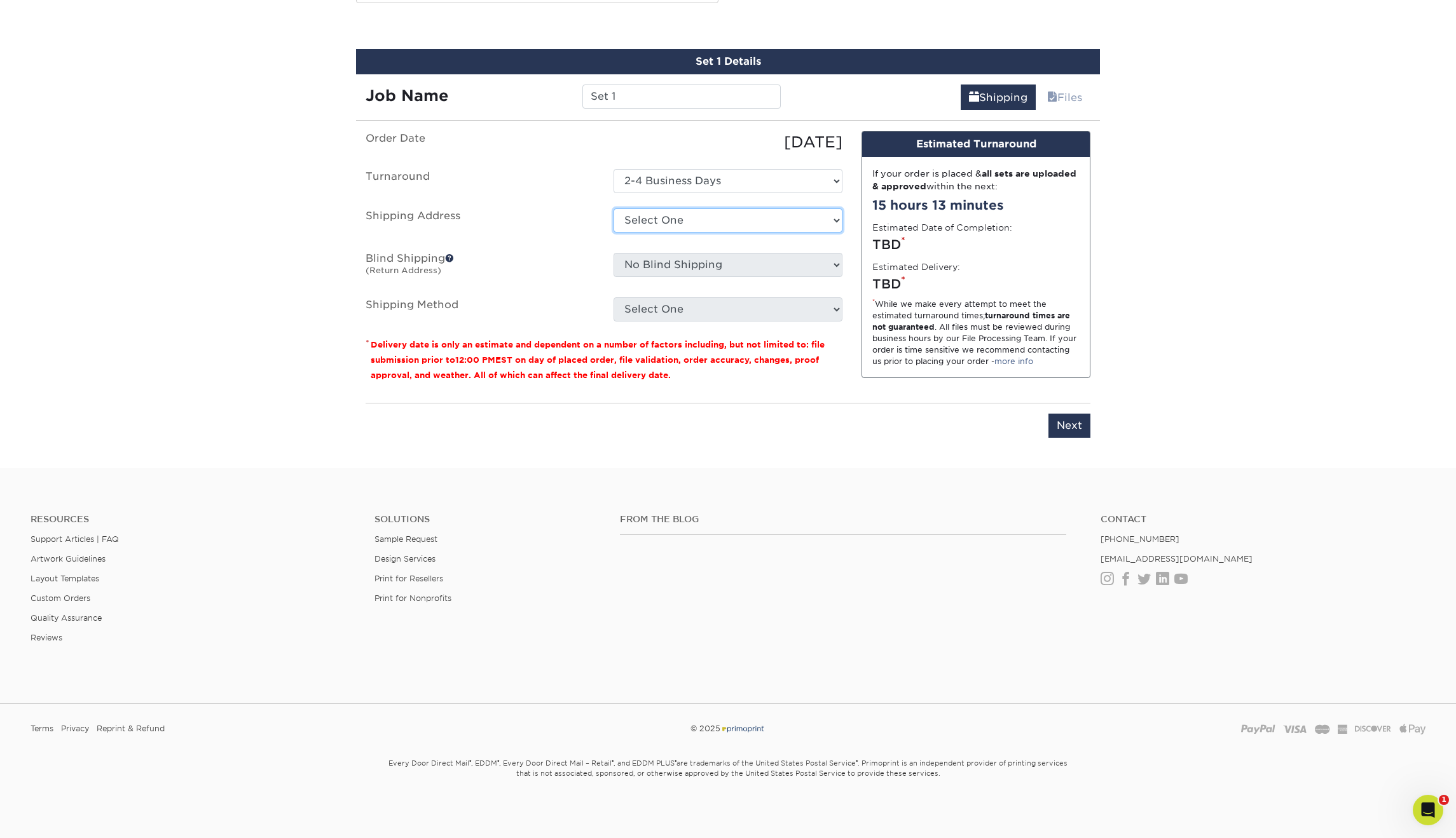
select select "69564"
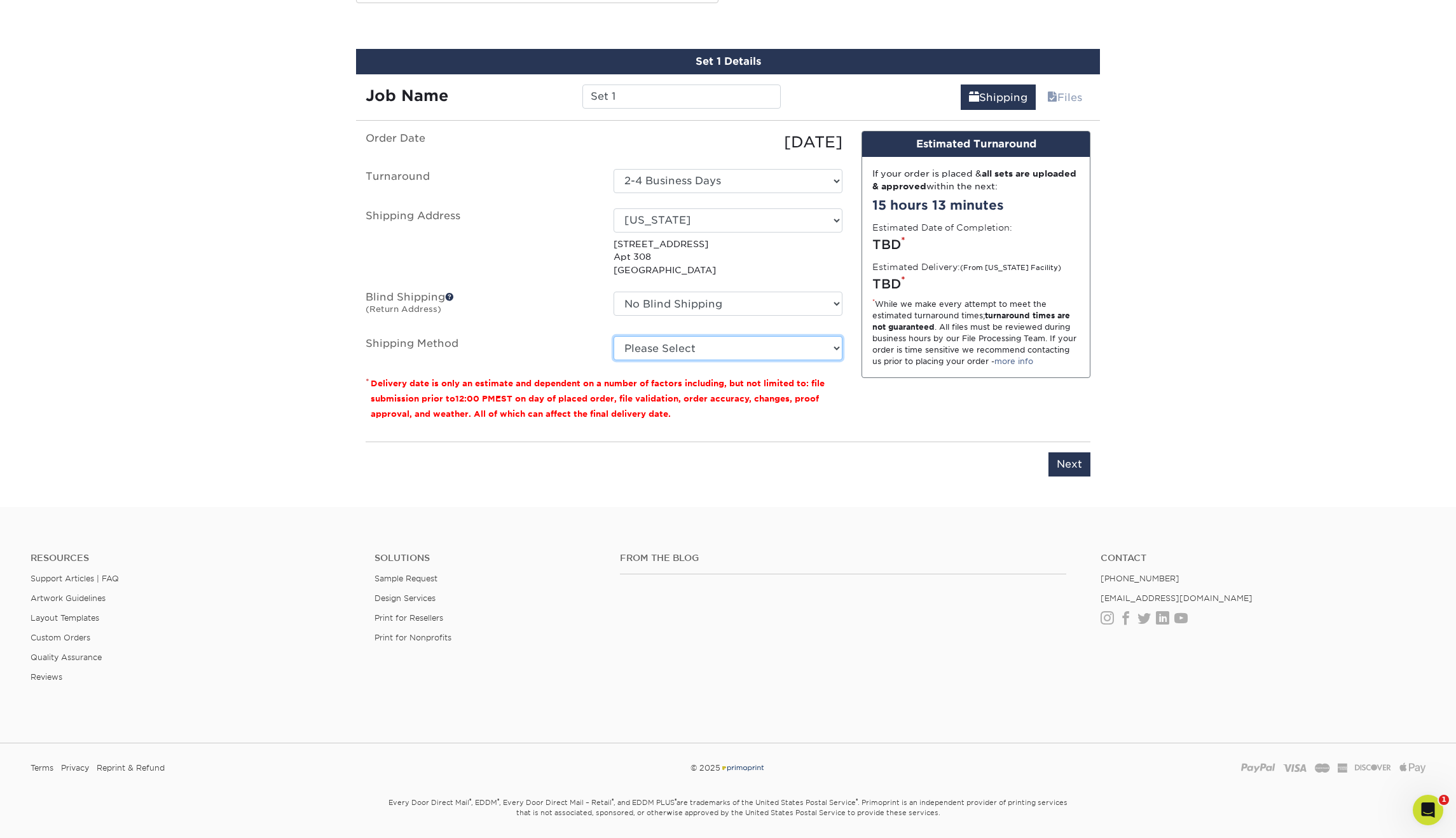
select select "03"
click at [1084, 465] on input "Next" at bounding box center [1069, 464] width 42 height 24
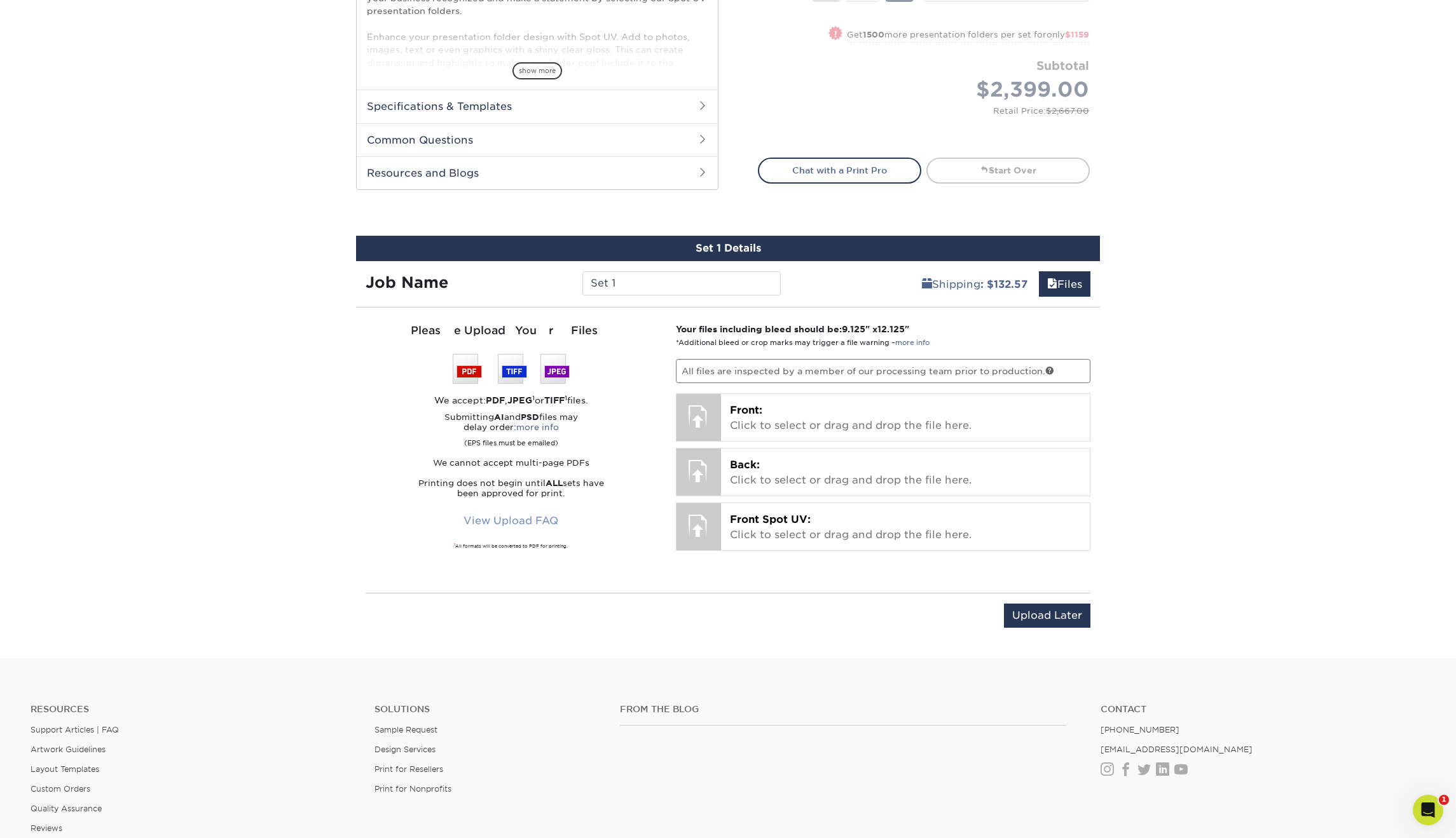
scroll to position [517, 0]
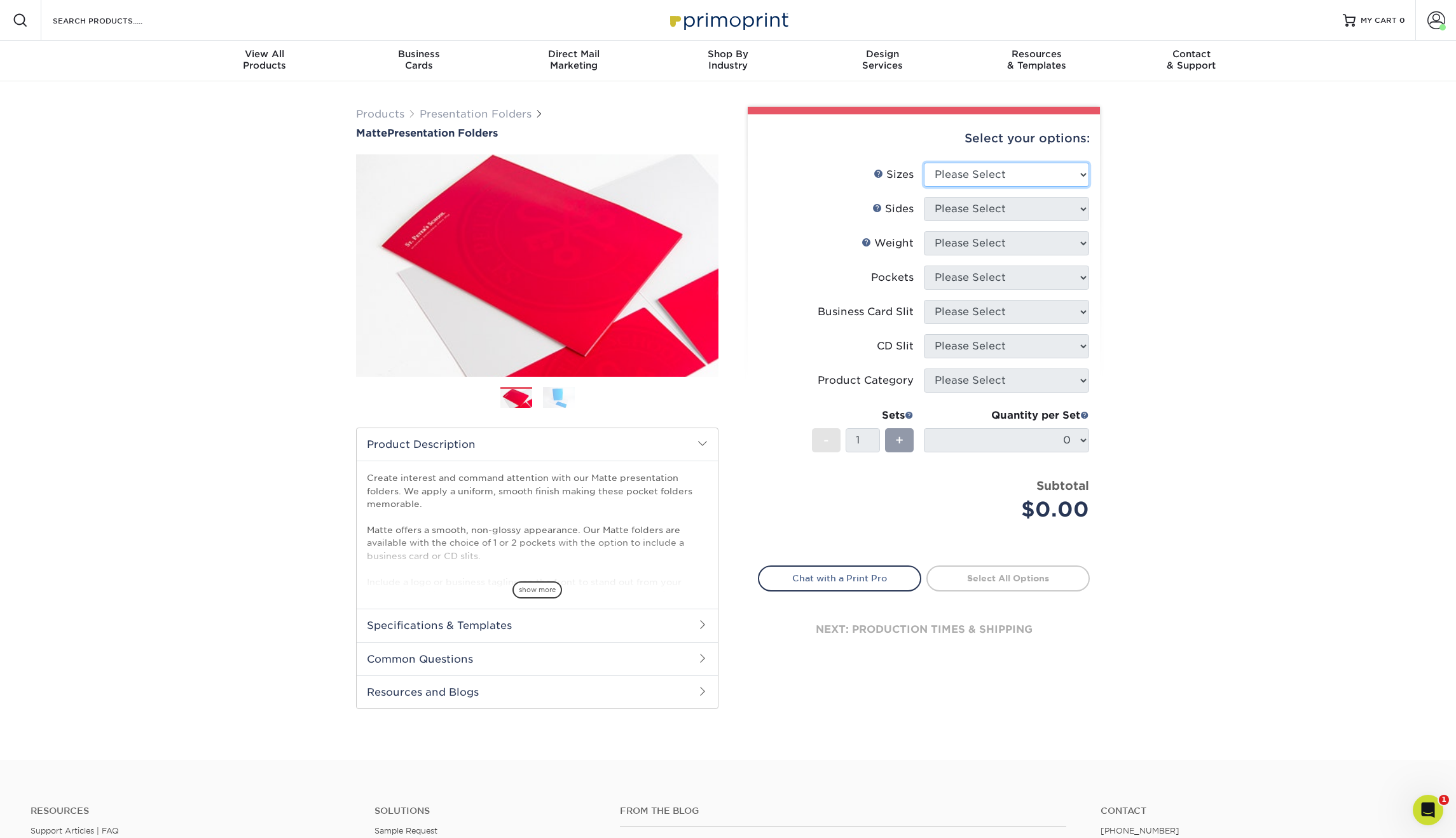
select select "9.00x12.00"
select select "32d3c223-f82c-492b-b915-ba065a00862f"
select select "16PT"
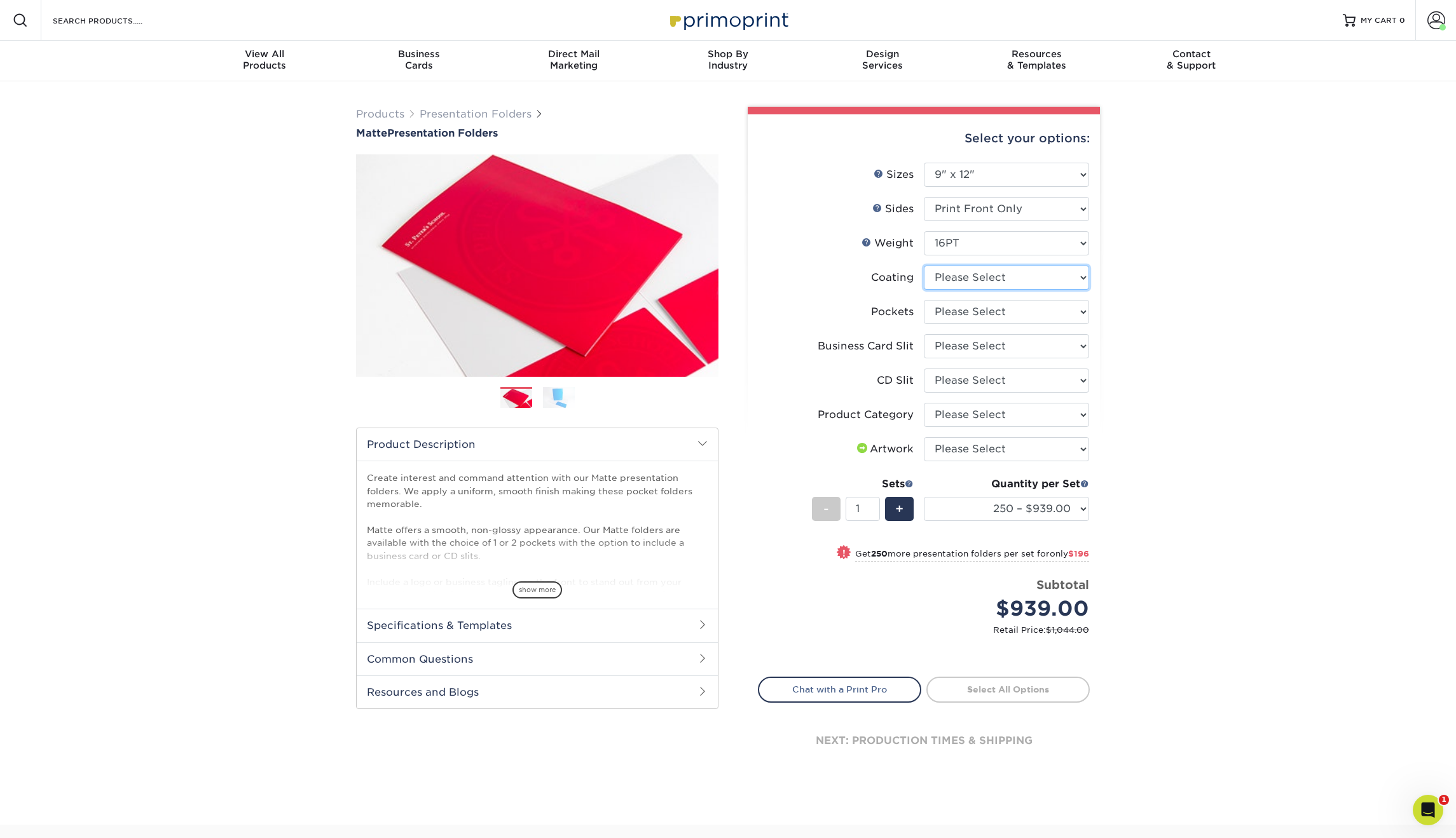
select select "121bb7b5-3b4d-429f-bd8d-bbf80e953313"
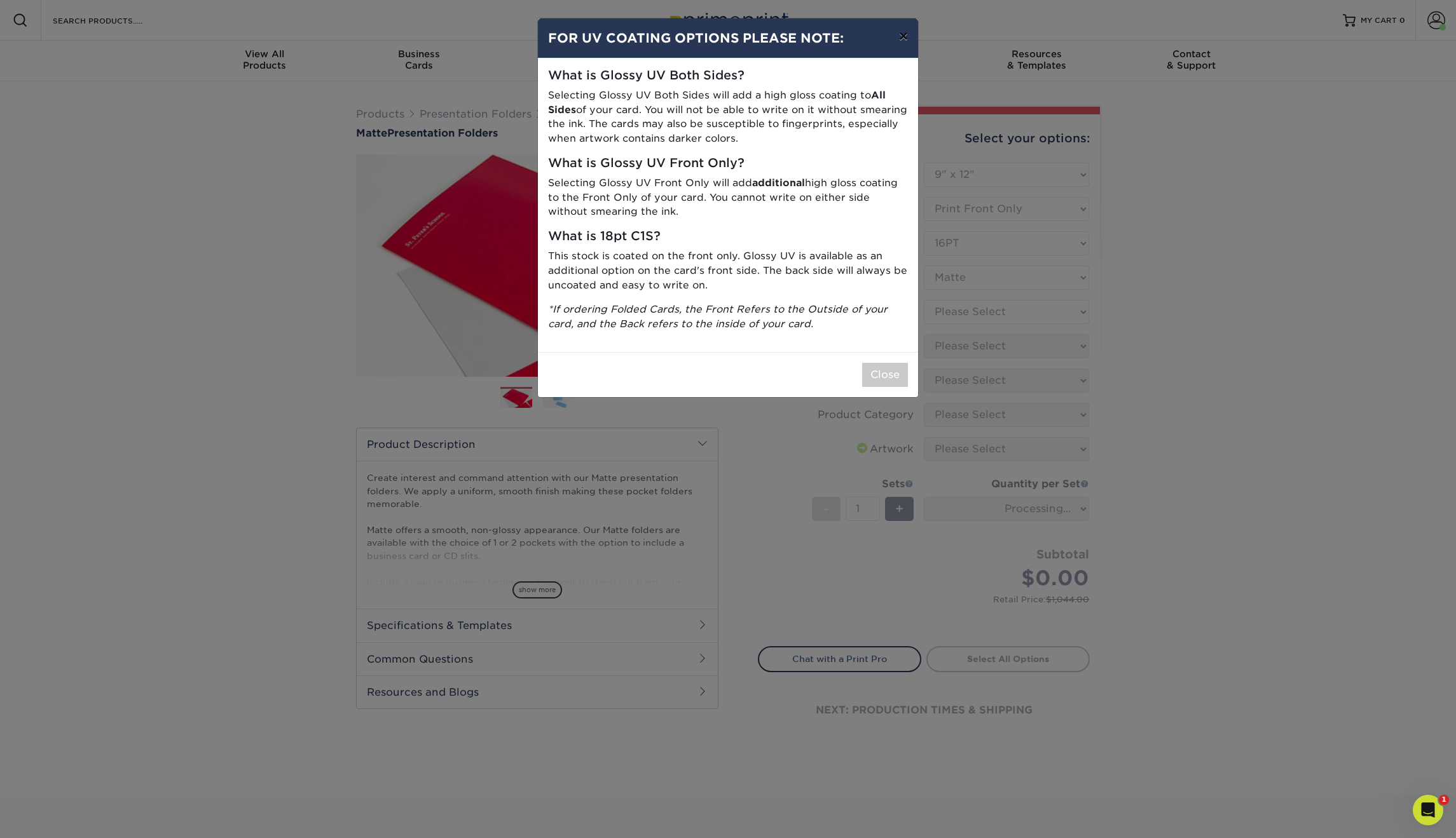
click at [901, 45] on button "×" at bounding box center [903, 36] width 29 height 36
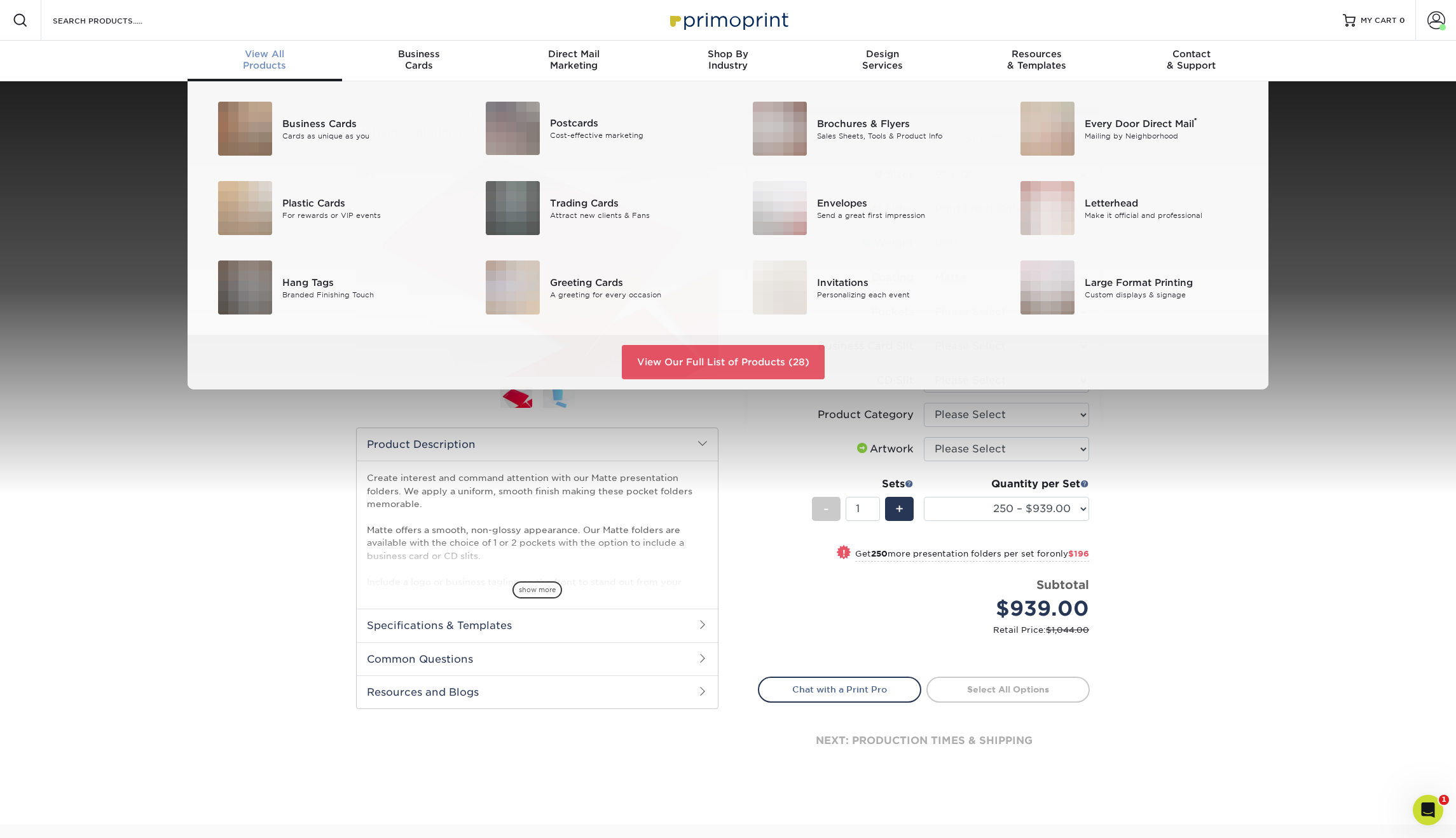
click at [262, 63] on div "View All Products" at bounding box center [265, 59] width 155 height 23
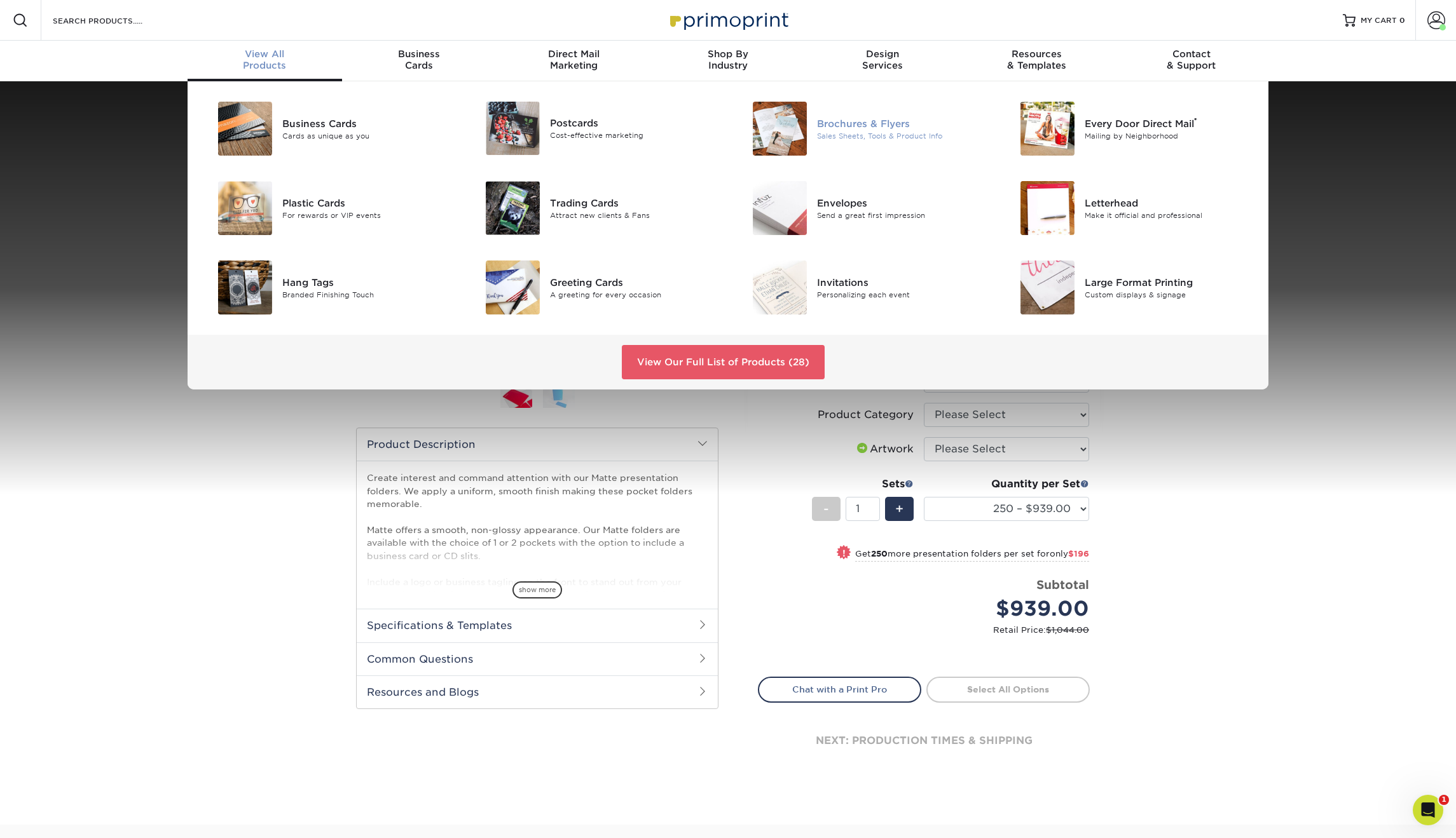
click at [839, 128] on div "Brochures & Flyers" at bounding box center [901, 123] width 169 height 14
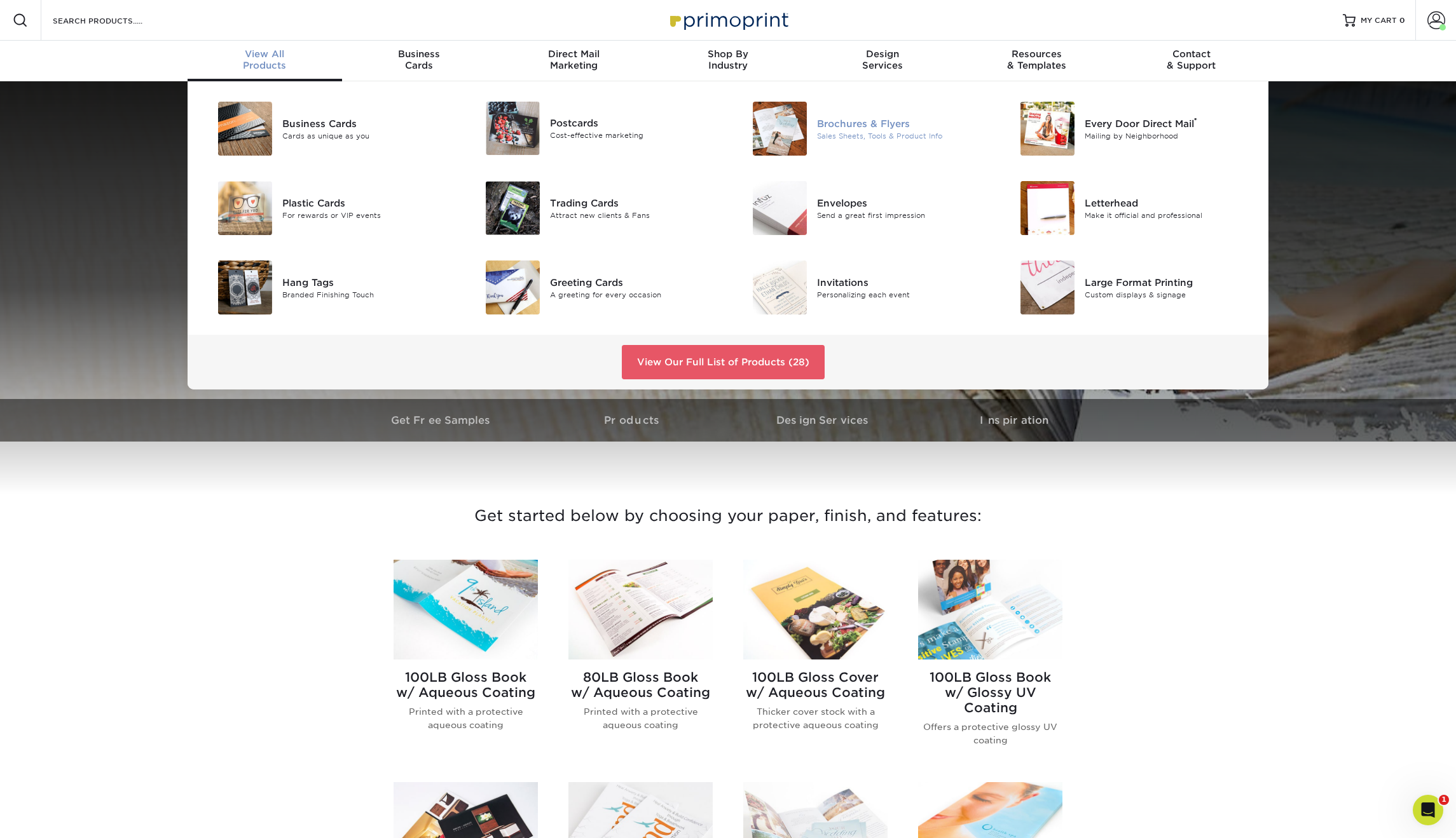
click at [797, 124] on img at bounding box center [779, 129] width 54 height 54
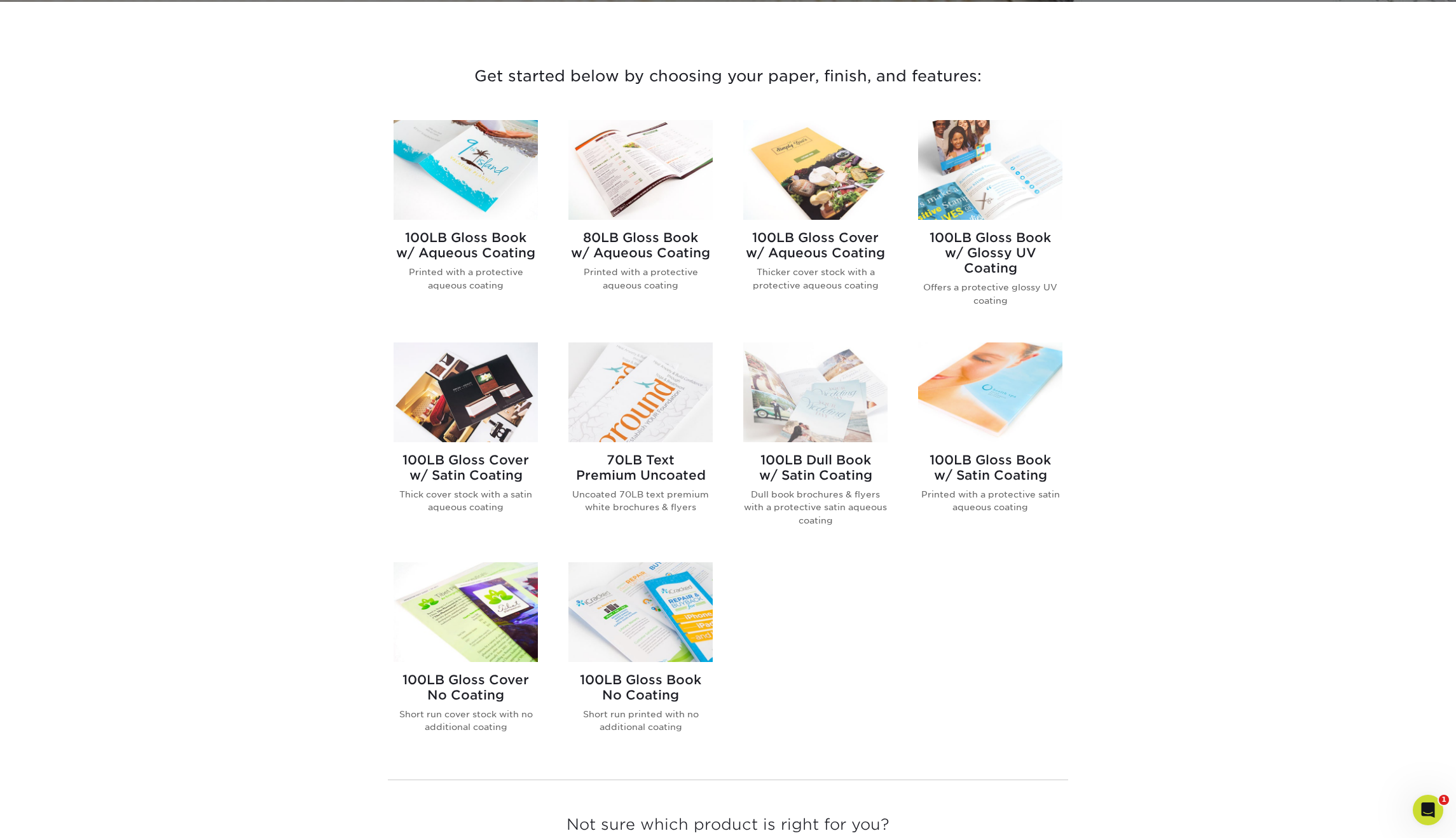
scroll to position [444, 0]
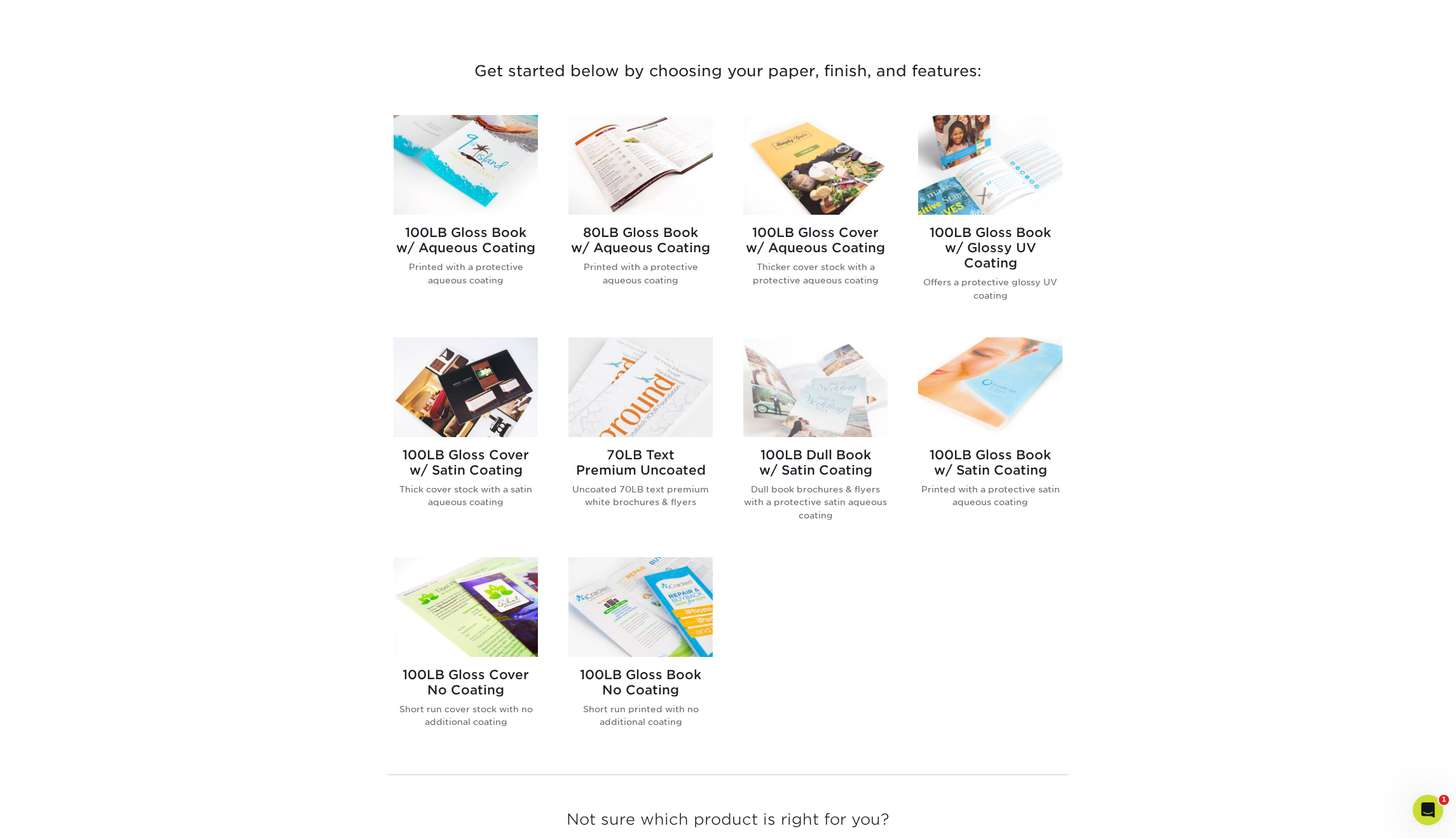
click at [978, 222] on div "100LB Gloss Book w/ Glossy UV Coating Offers a protective glossy UV coating" at bounding box center [990, 269] width 144 height 108
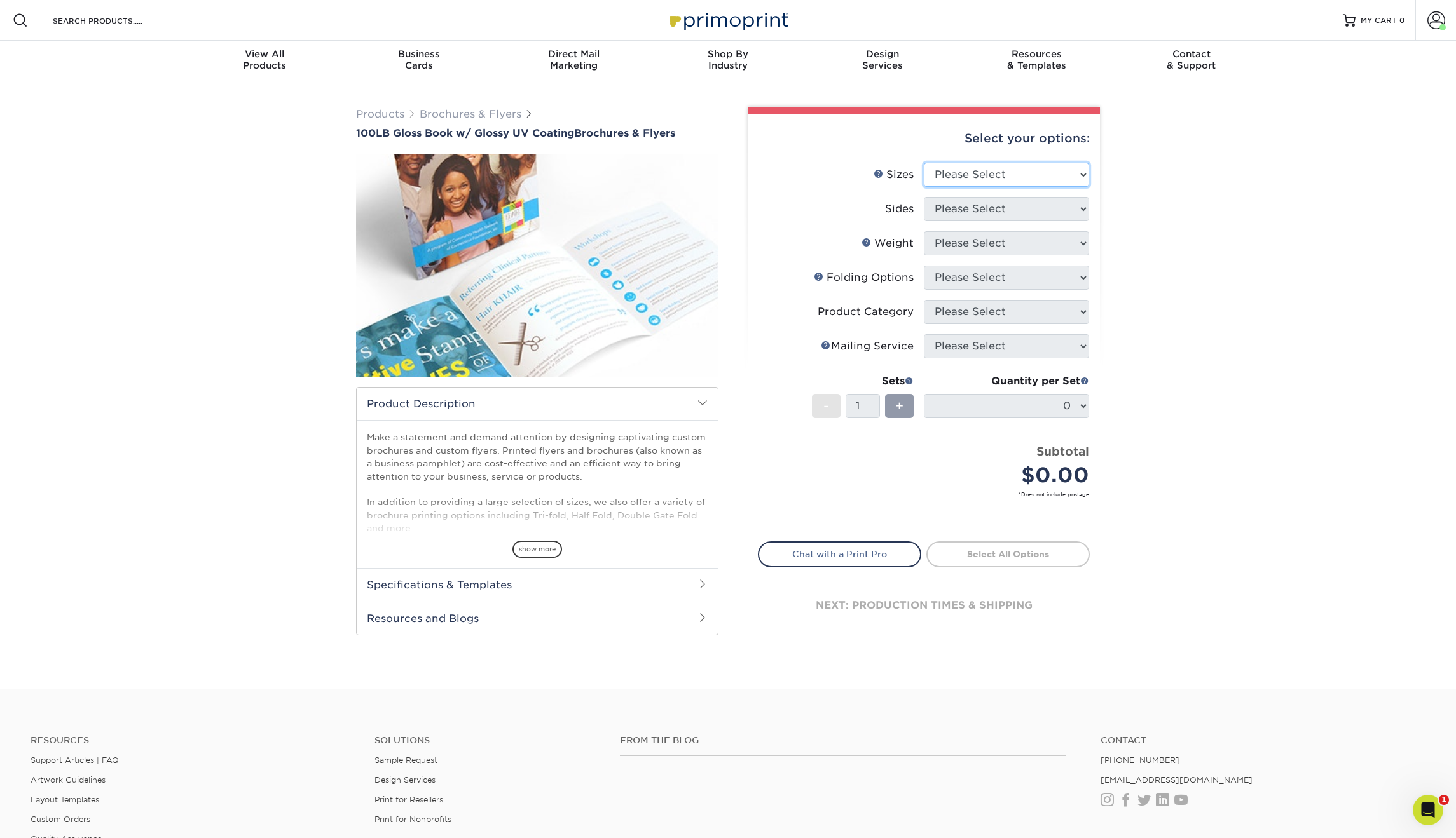
select select "8.50x11.00"
select select "13abbda7-1d64-4f25-8bb2-c179b224825d"
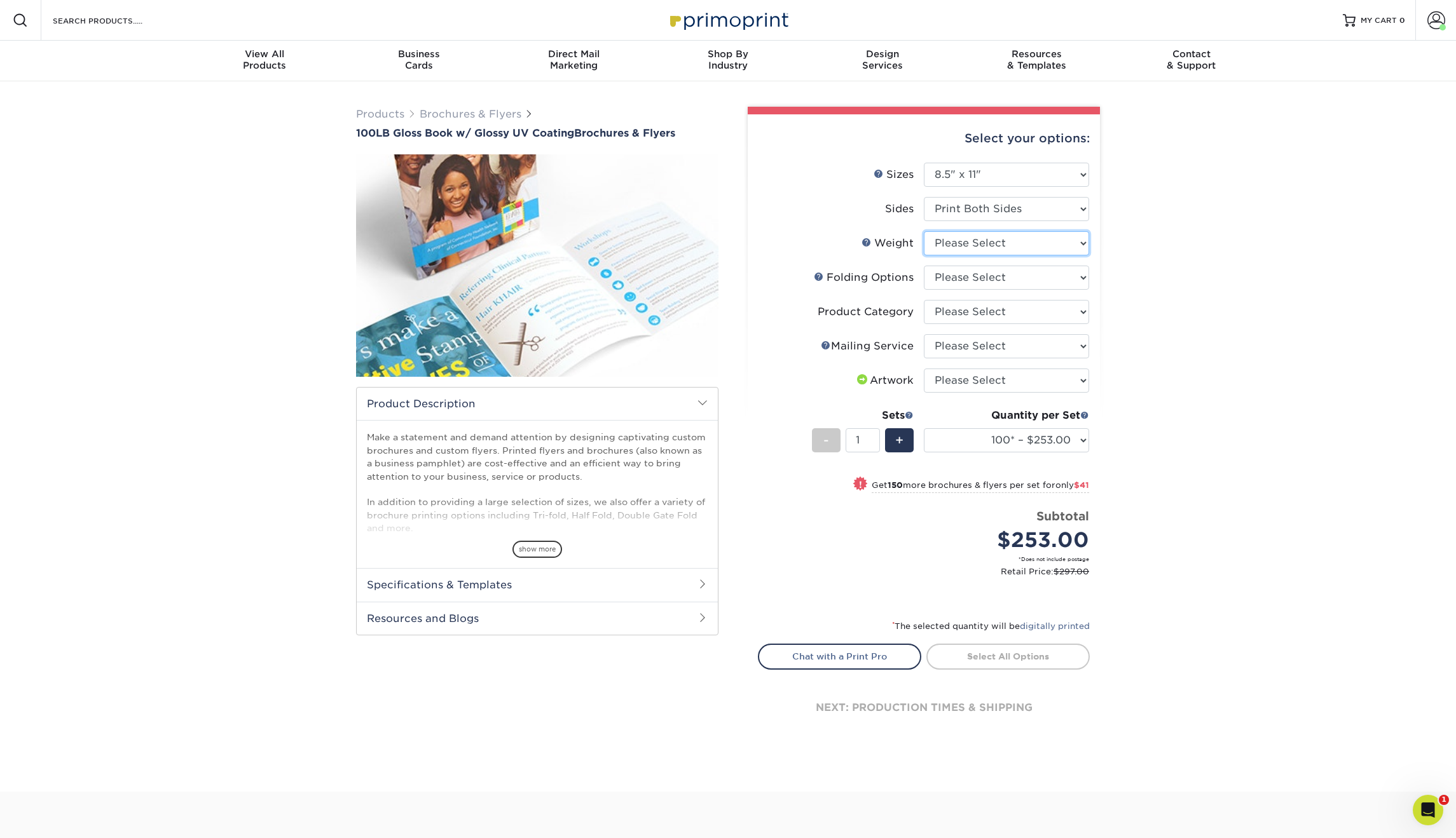
select select "100LB"
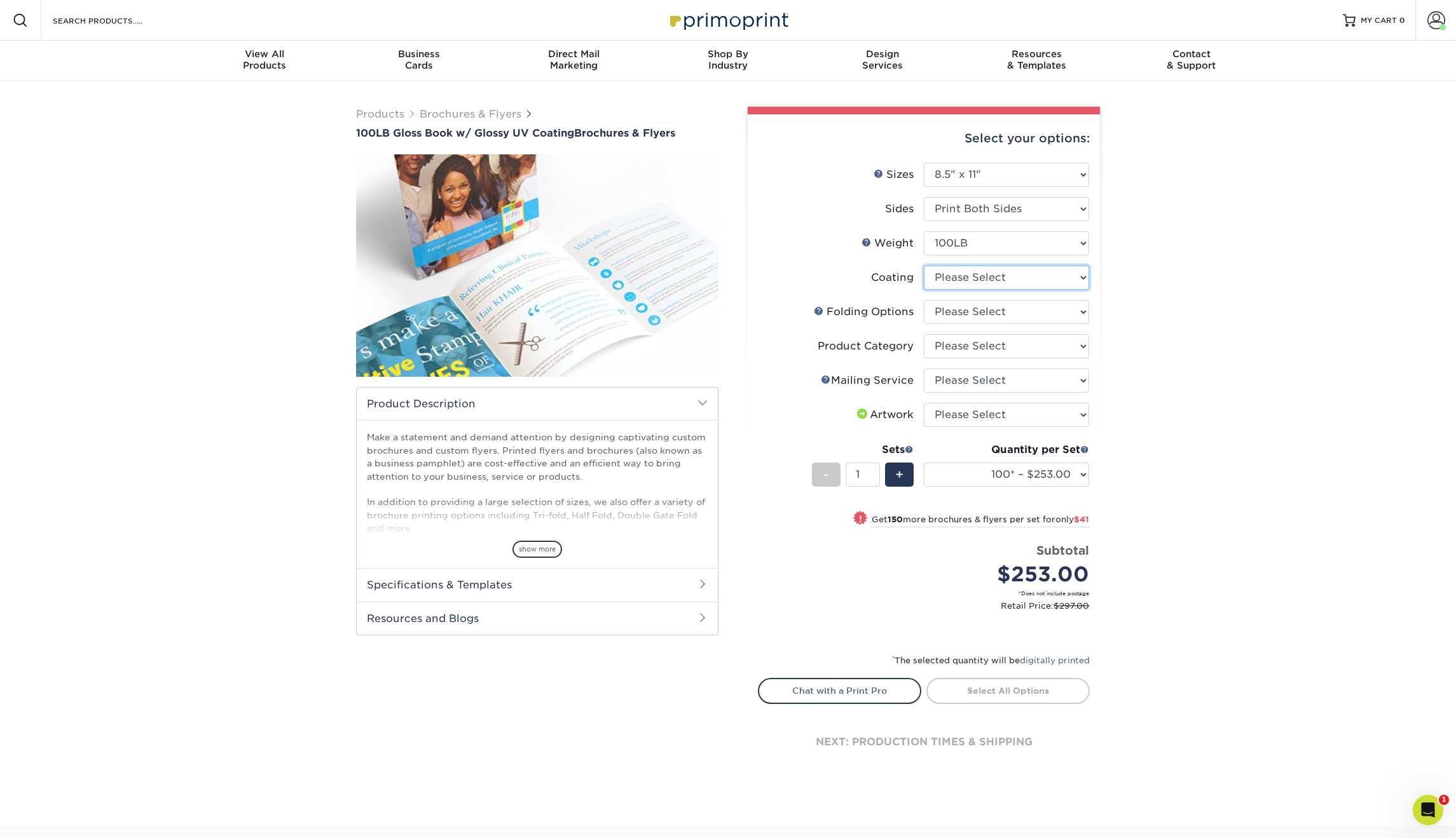
select select "ae367451-b2b8-45df-a344-0f05b6a12993"
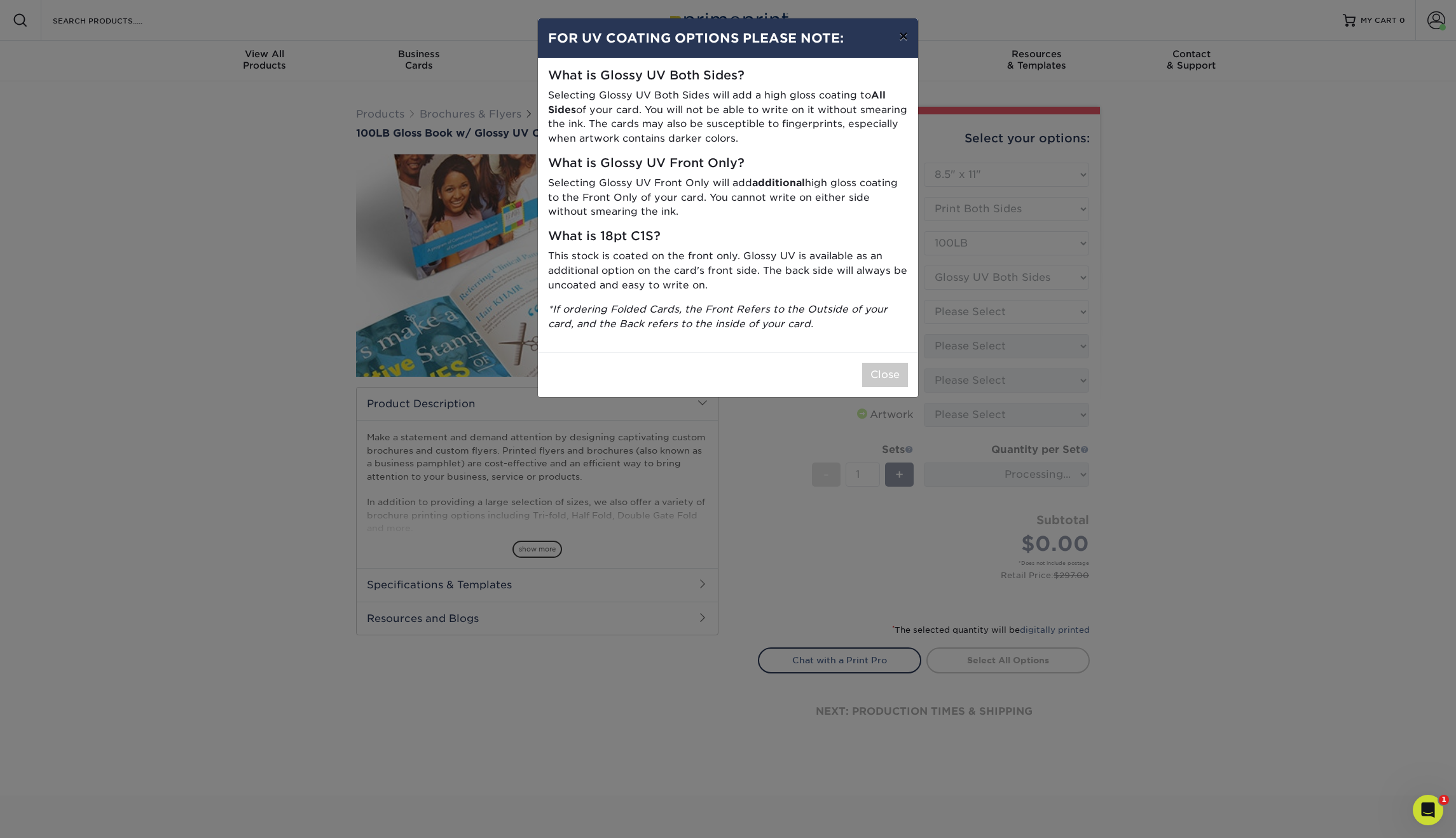
click at [904, 35] on button "×" at bounding box center [903, 36] width 29 height 36
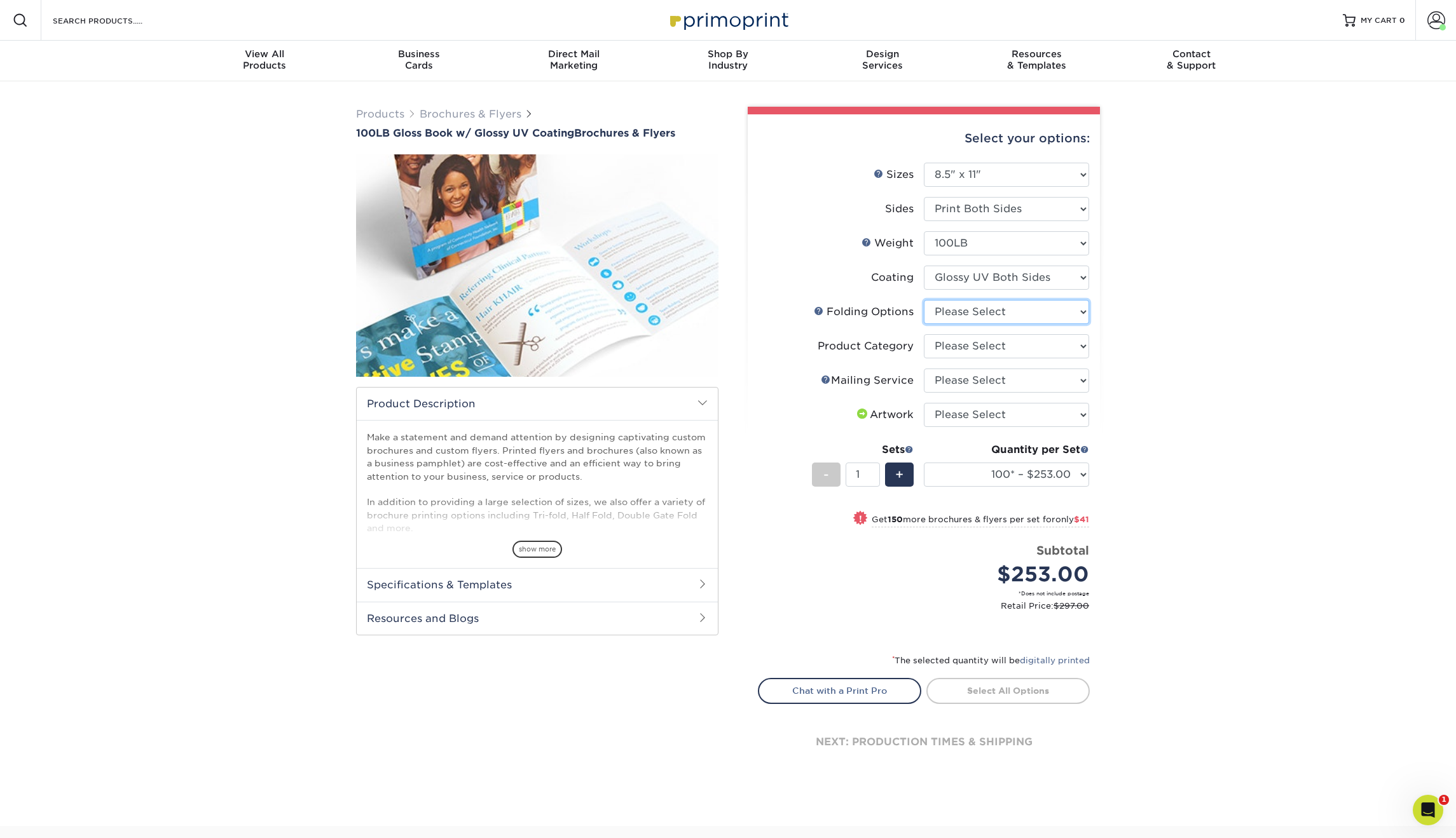
select select "6bd2fd9e-193e-4811-88f7-94c08206d735"
select select "1a668080-6b7c-4174-b399-2c3833b27ef4"
select select "3e5e9bdd-d78a-4c28-a41d-fe1407925ca6"
select select "upload"
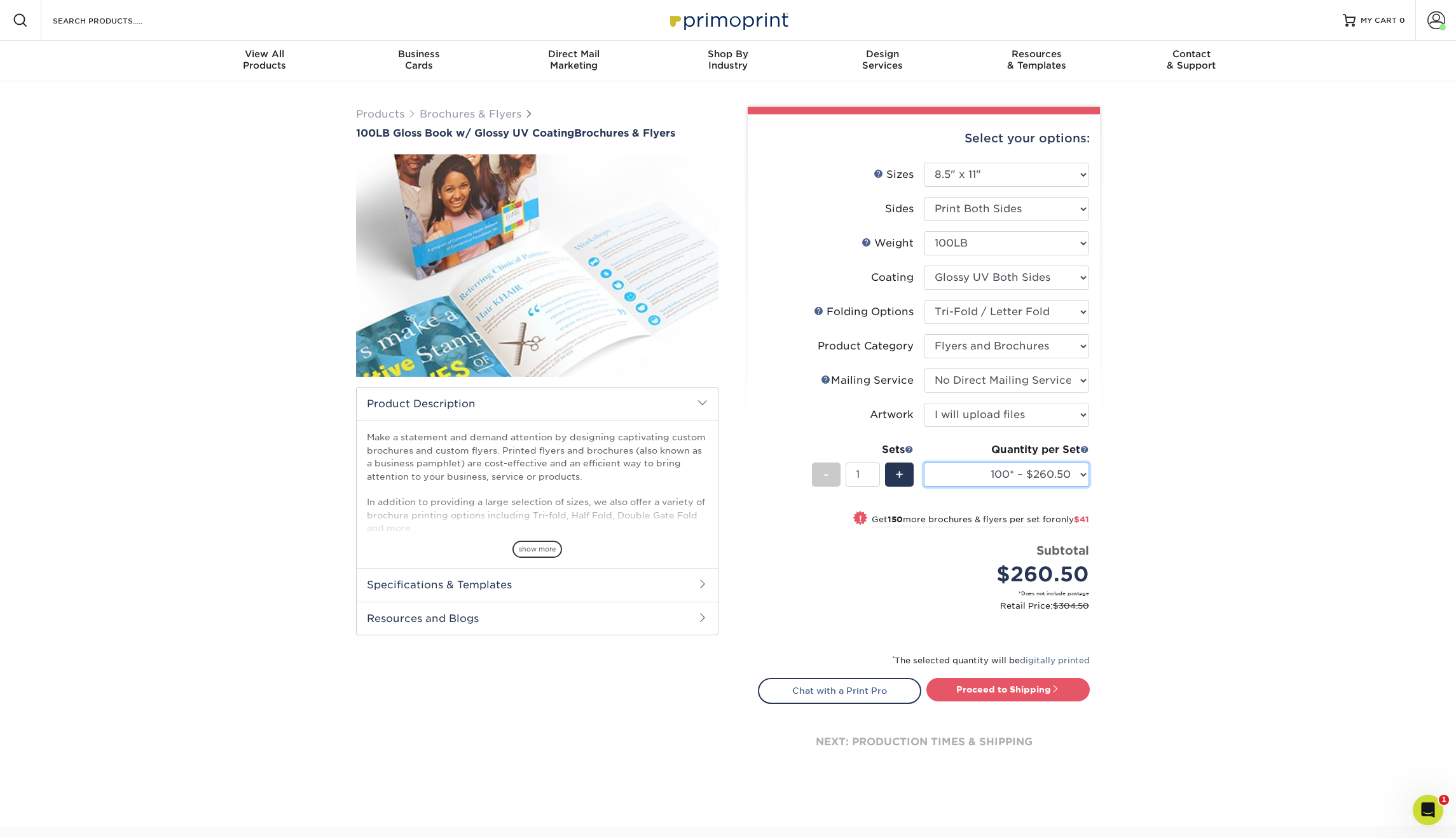
select select "1000 – $532.75"
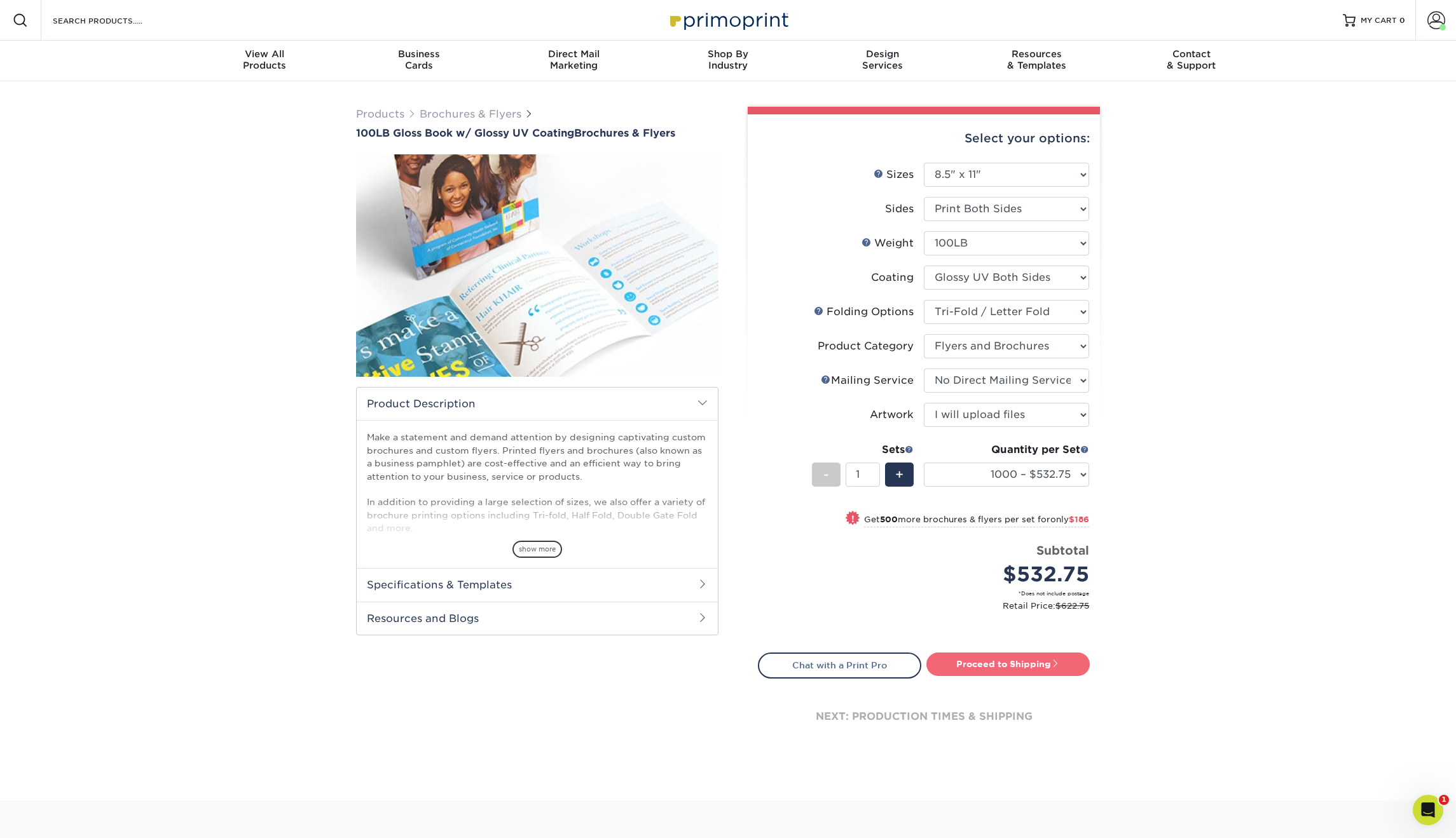
click at [1006, 662] on link "Proceed to Shipping" at bounding box center [1008, 663] width 164 height 23
type input "Set 1"
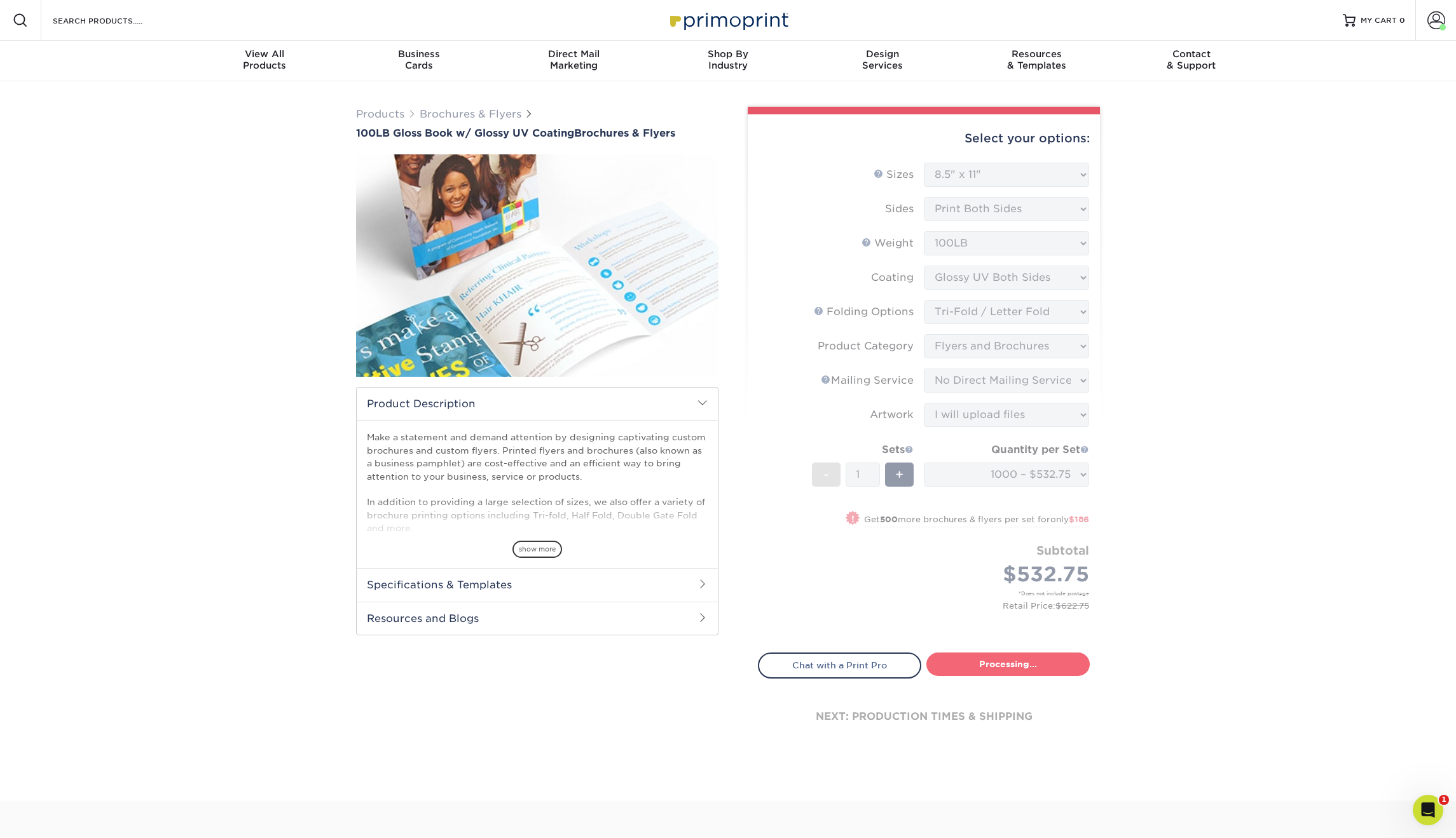
select select "91e17be4-3569-4068-92e1-bb70d64e5362"
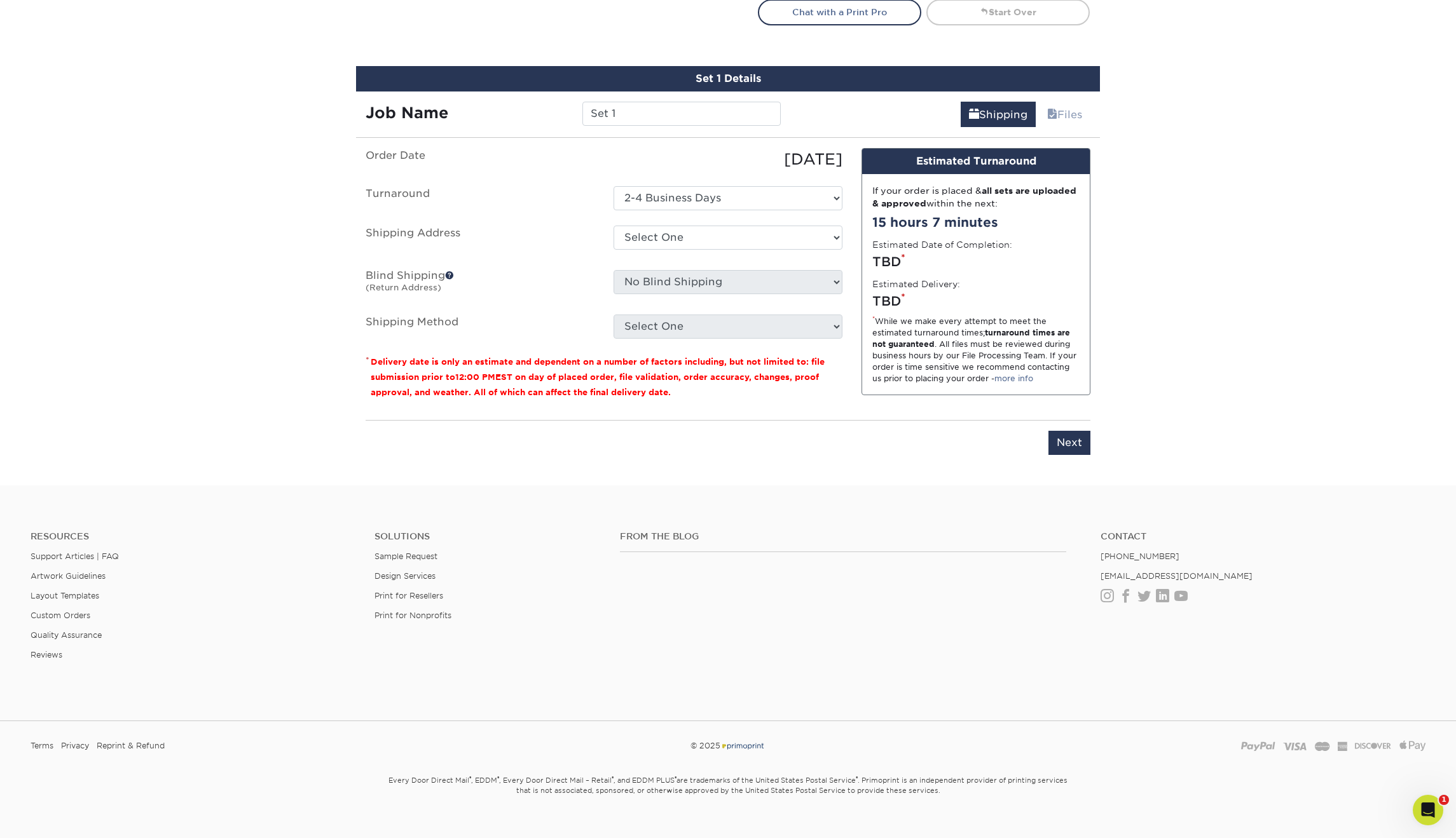
scroll to position [670, 0]
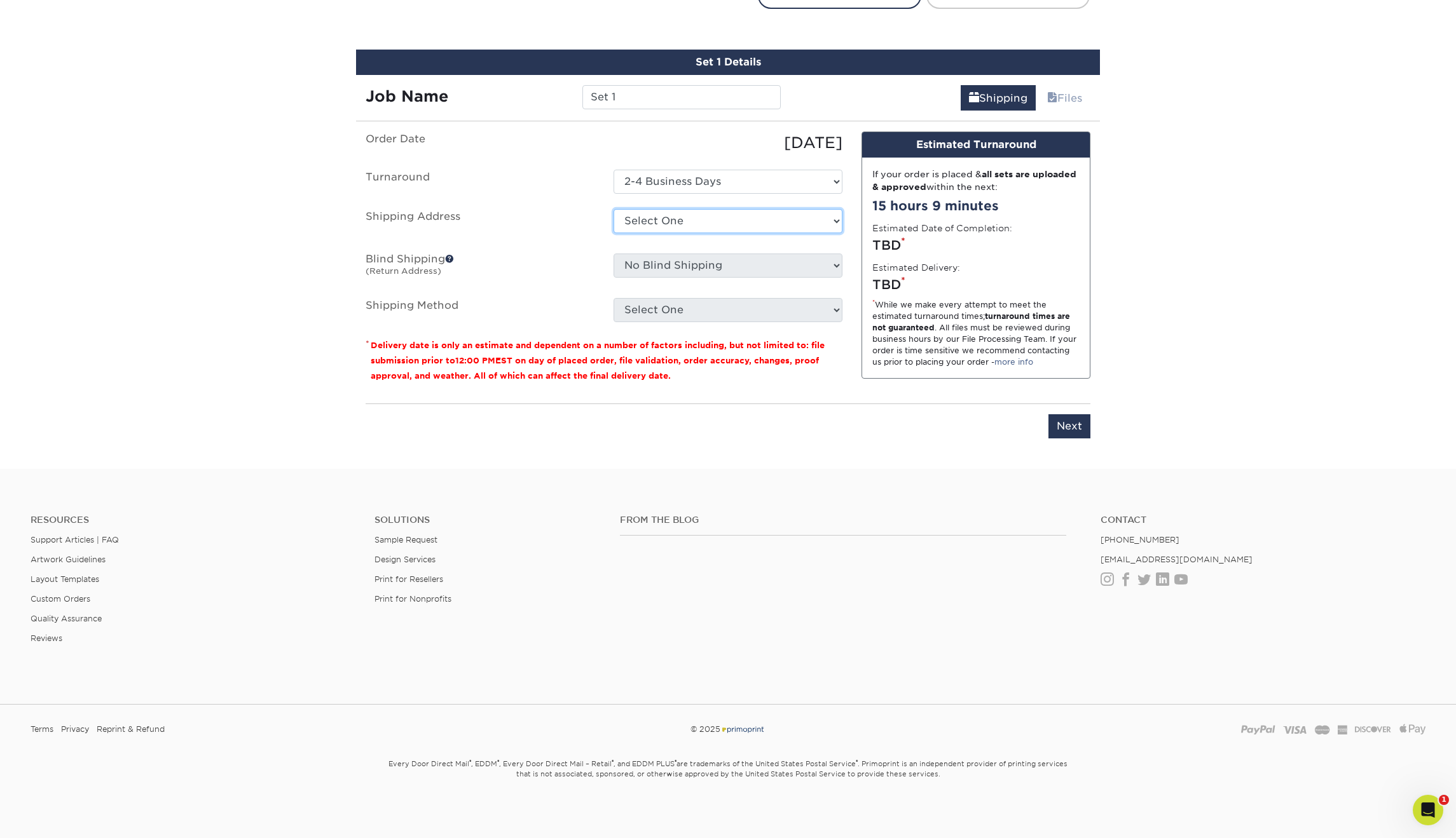
select select "69564"
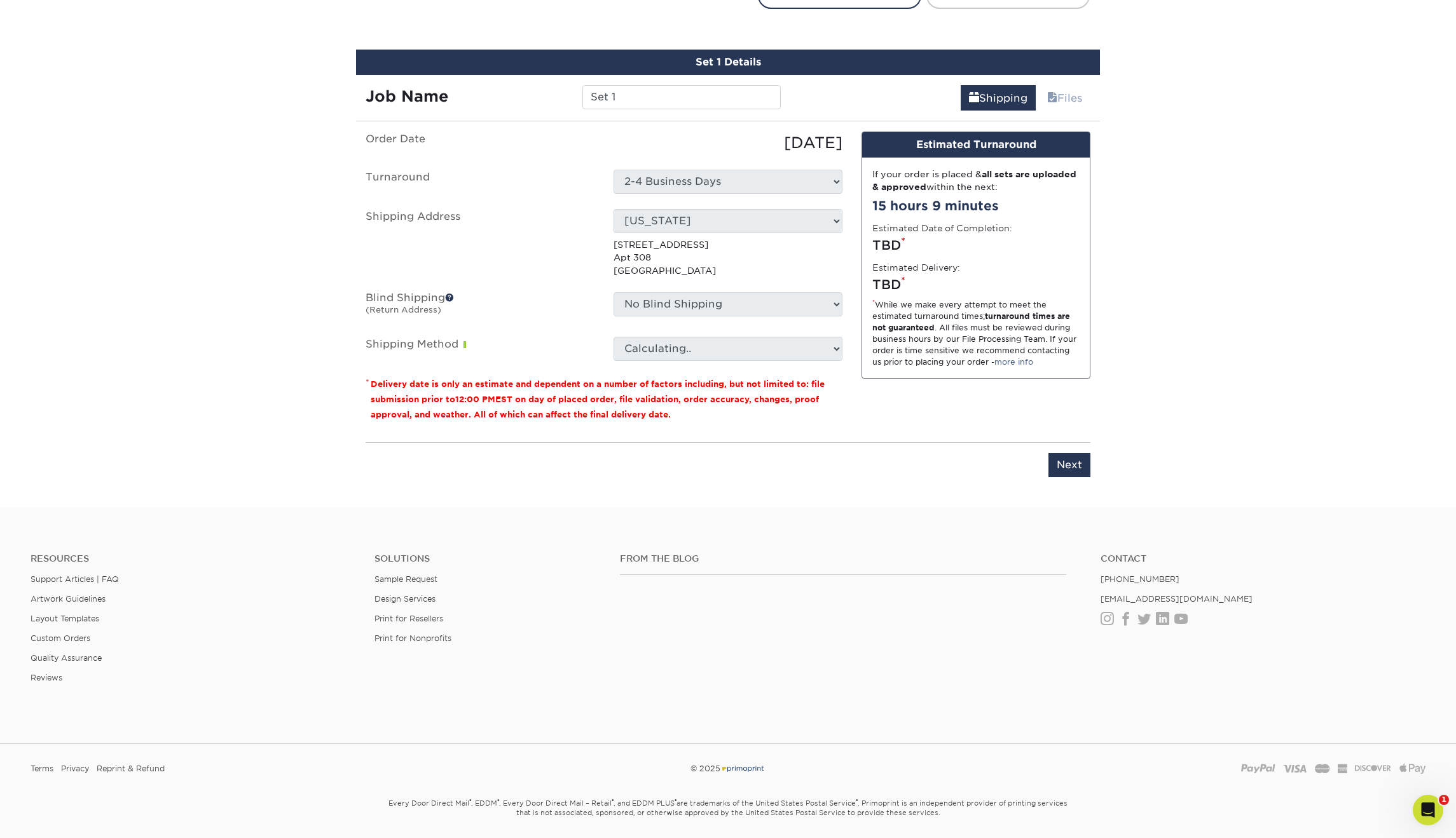
drag, startPoint x: 838, startPoint y: 222, endPoint x: 836, endPoint y: 304, distance: 82.0
click at [836, 304] on select "No Blind Shipping Batcho New Jersey Private + Add New Address" at bounding box center [728, 305] width 229 height 24
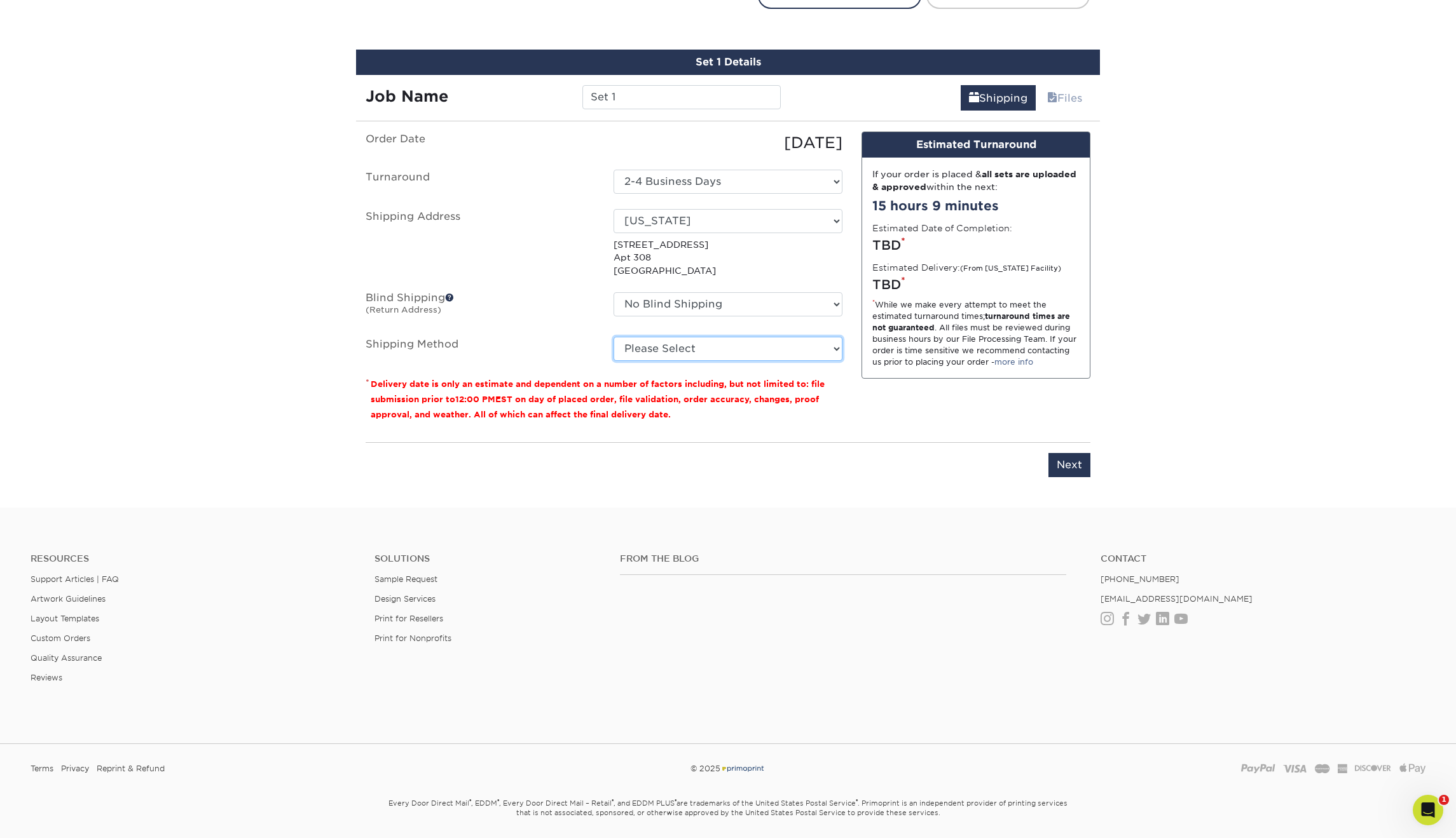
select select "03"
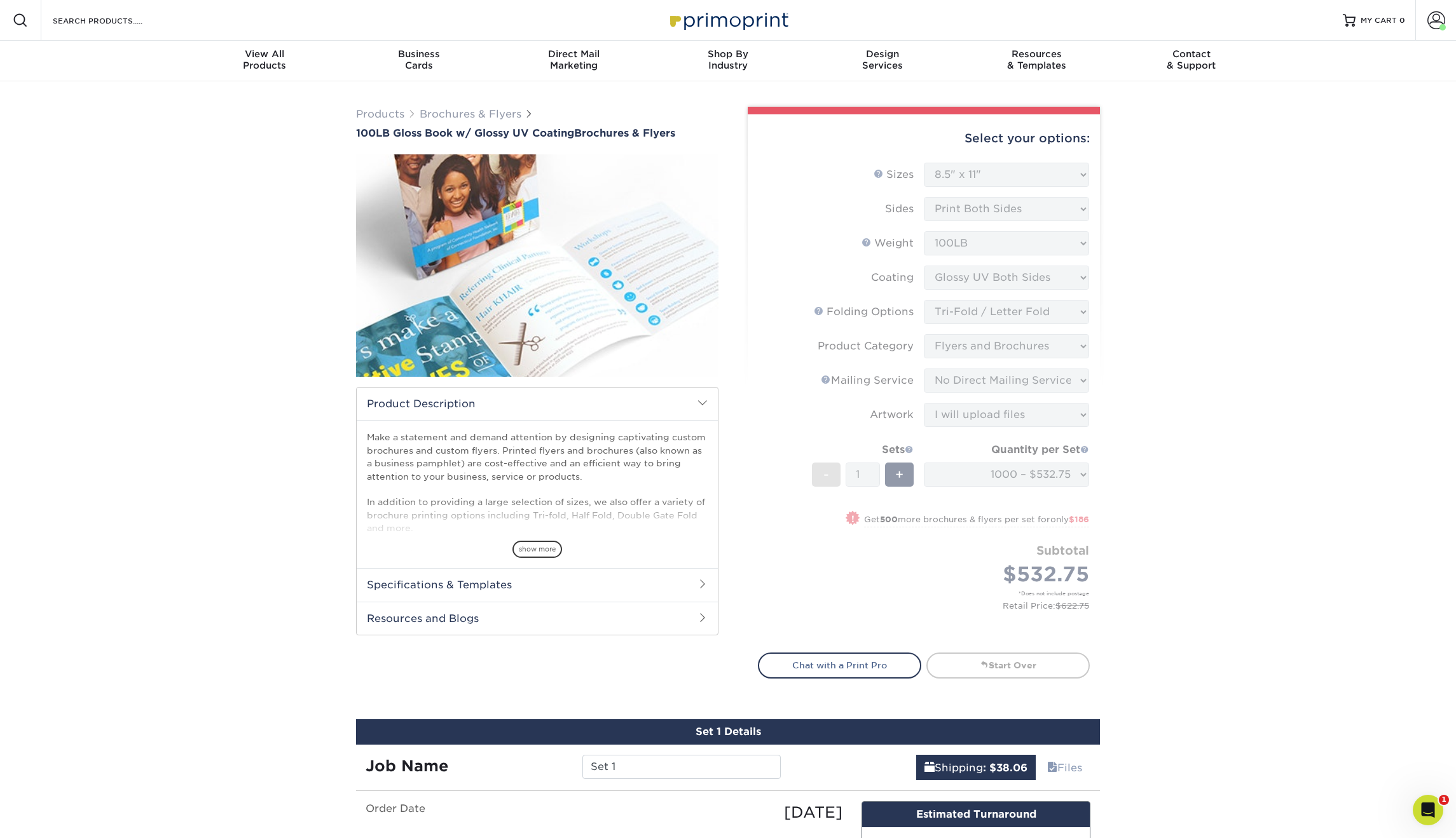
scroll to position [0, 0]
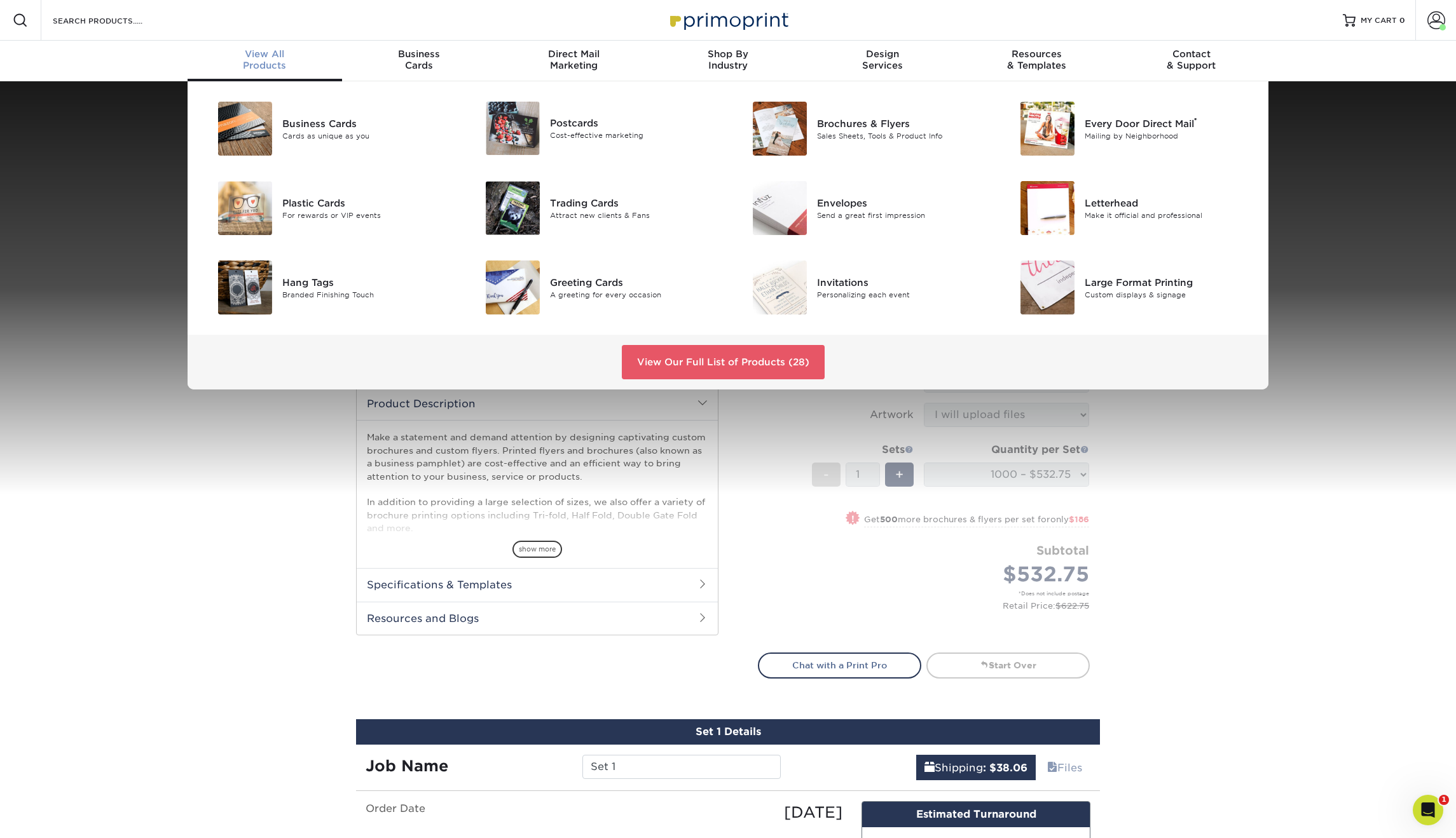
click at [254, 66] on div "View All Products" at bounding box center [265, 59] width 155 height 23
click at [264, 59] on span "View All" at bounding box center [265, 53] width 155 height 11
click at [724, 355] on link "View Our Full List of Products (28)" at bounding box center [723, 363] width 203 height 34
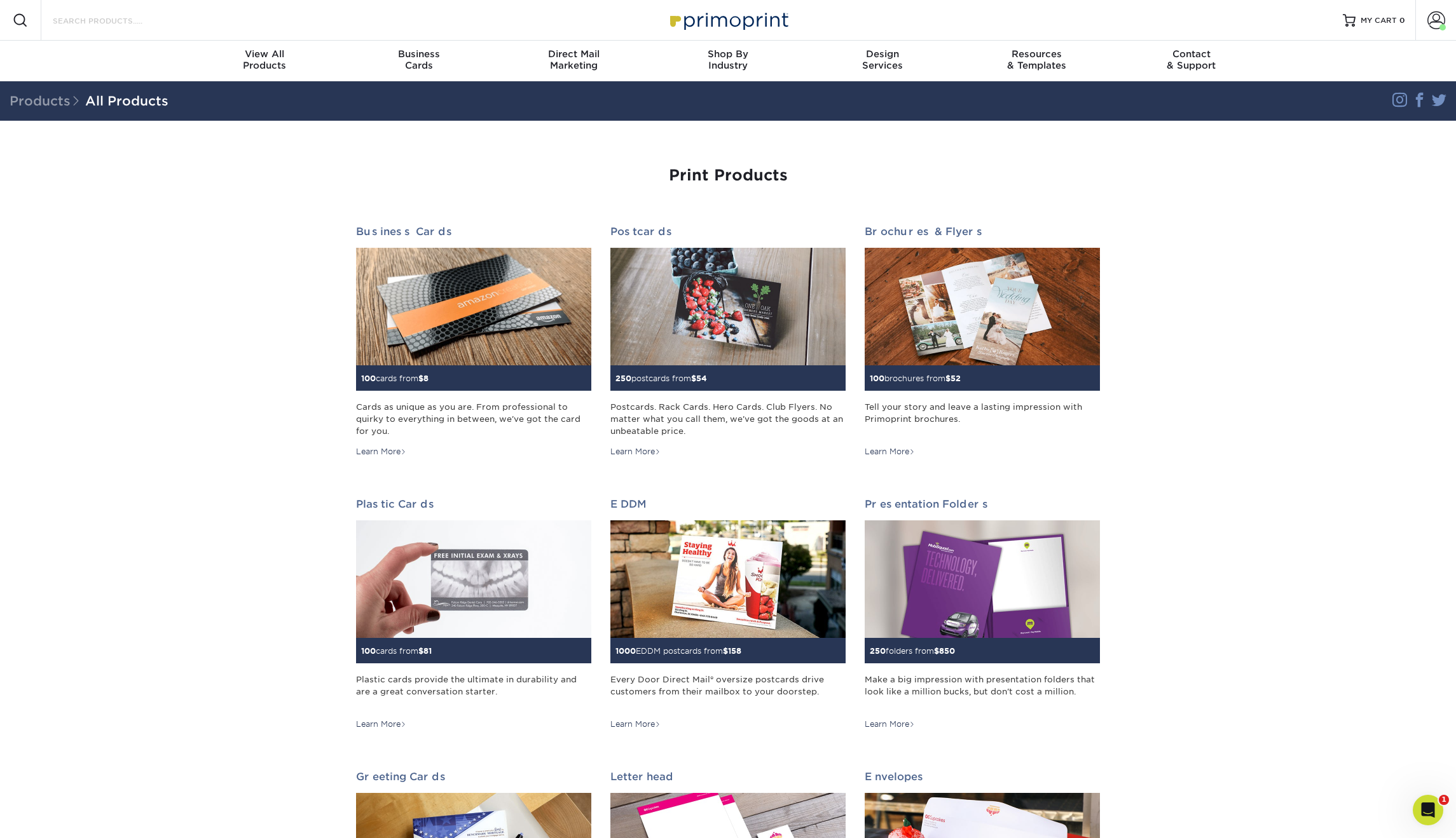
click at [125, 24] on input "Search Products" at bounding box center [114, 20] width 124 height 15
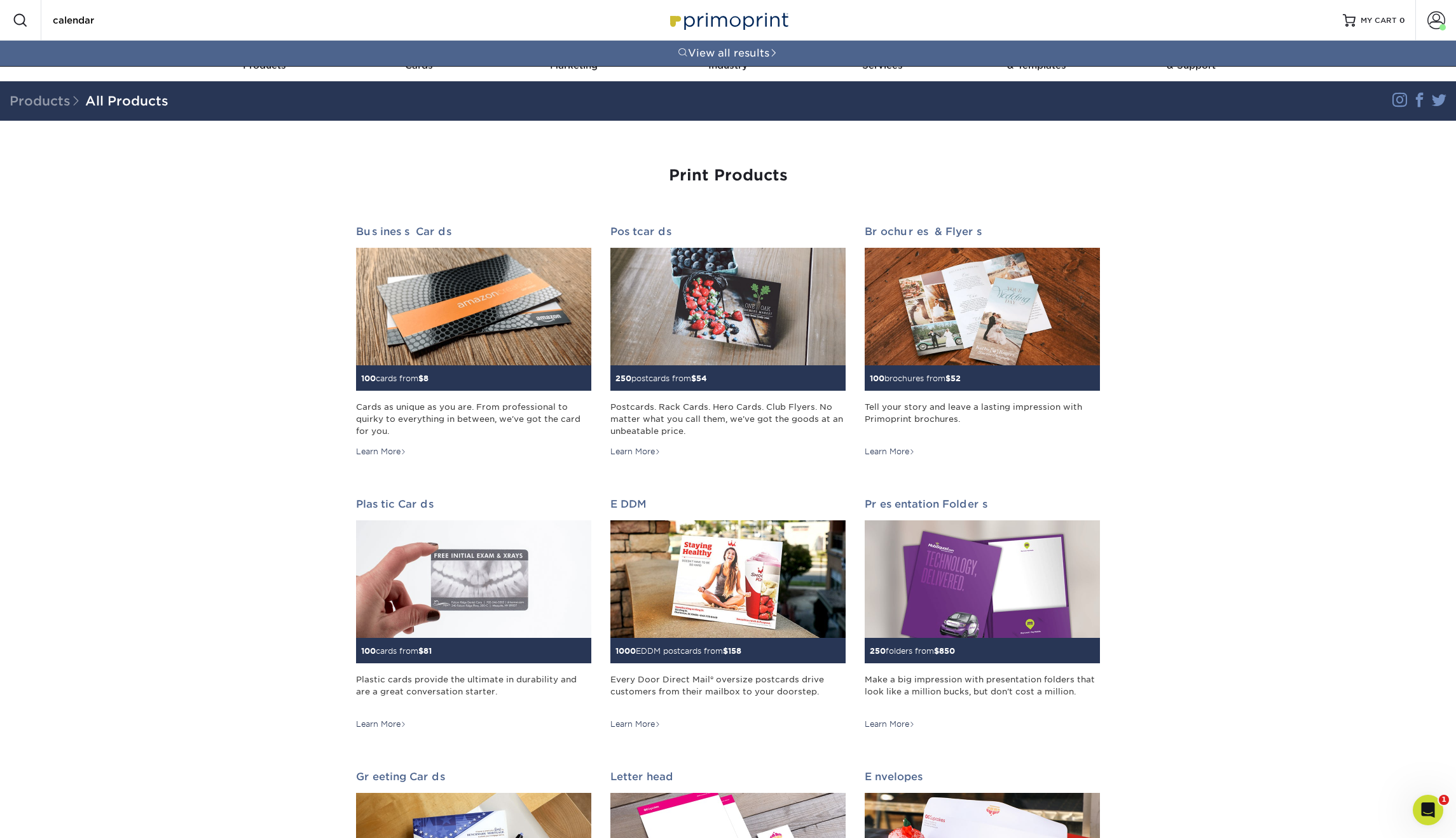
type input "calendar"
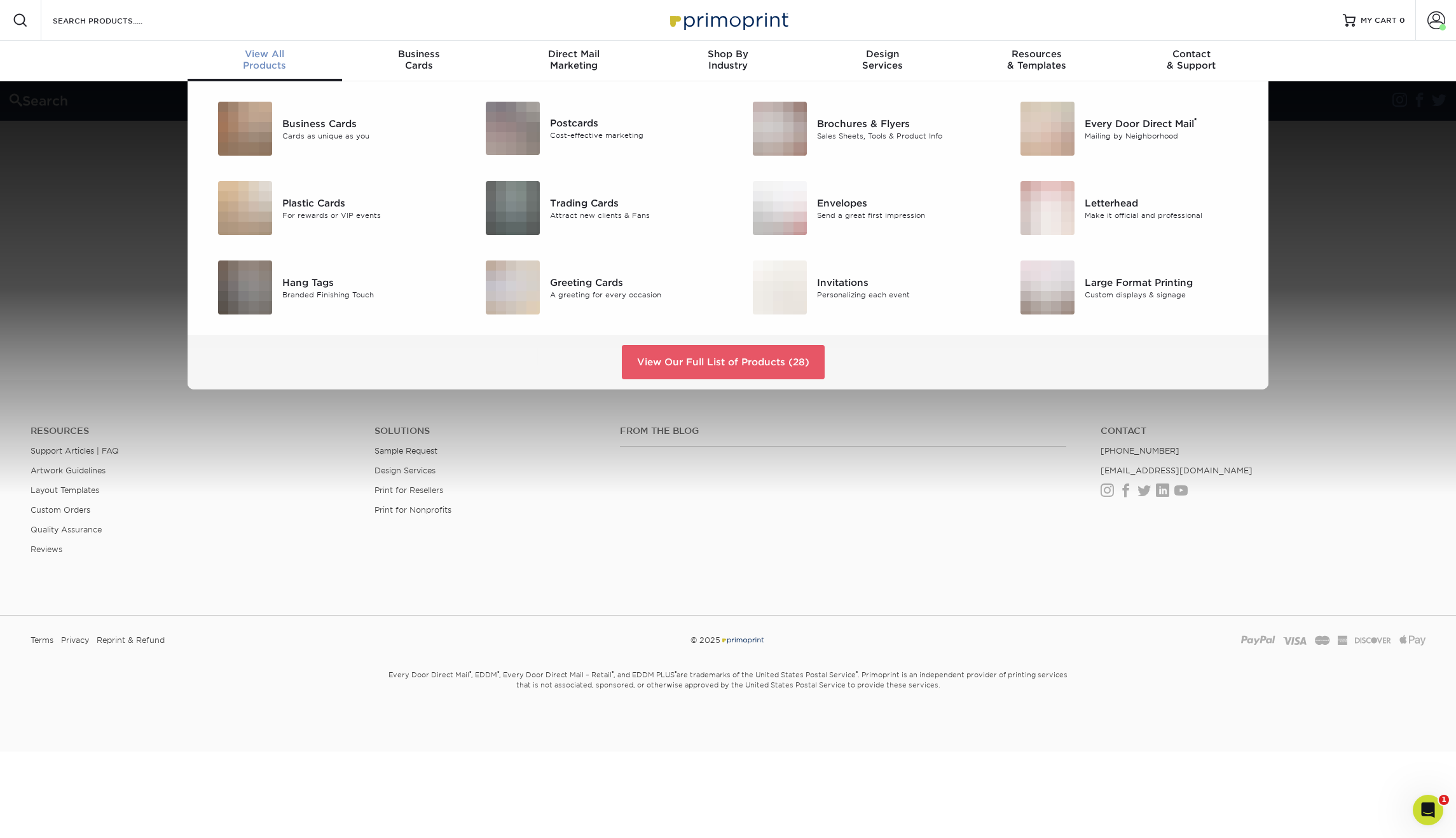
click at [270, 60] on div "View All Products" at bounding box center [265, 59] width 155 height 23
